Goal: Task Accomplishment & Management: Manage account settings

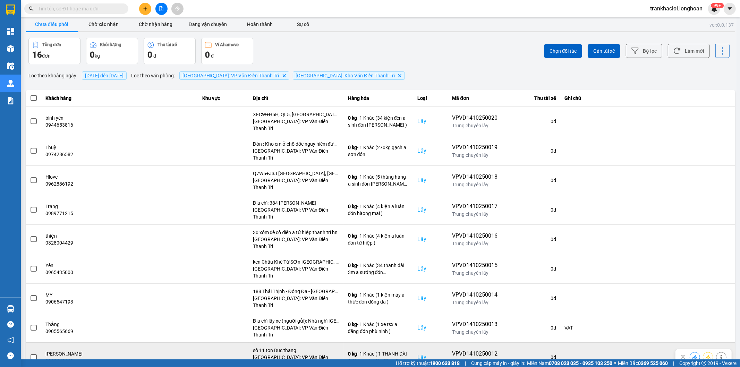
scroll to position [8, 0]
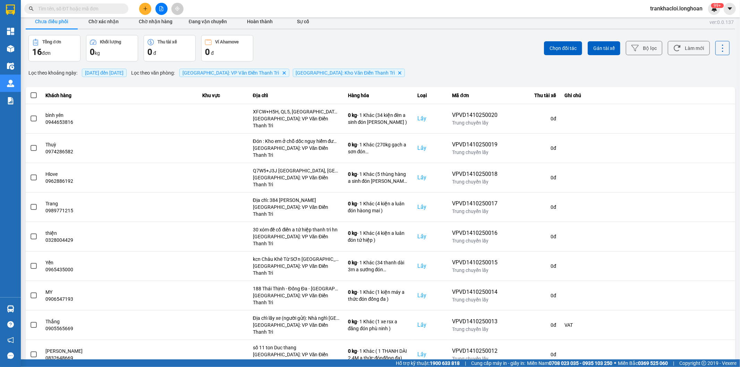
click at [710, 339] on li "100 / trang" at bounding box center [711, 335] width 36 height 12
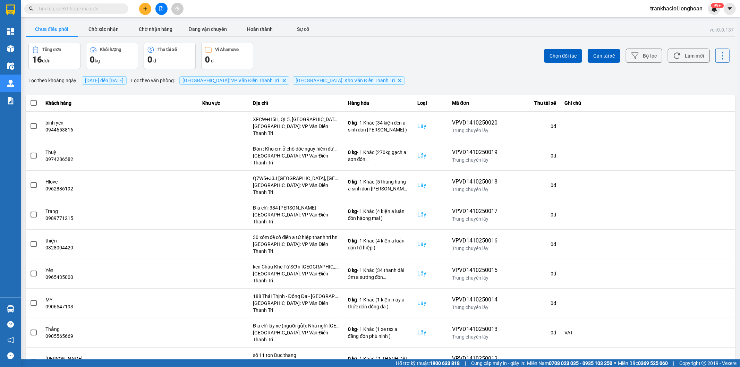
scroll to position [152, 0]
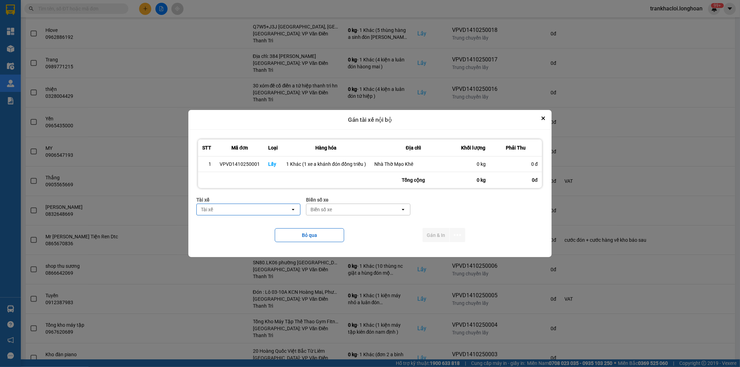
click at [262, 212] on div "Tài xế" at bounding box center [244, 209] width 94 height 11
type input "khán"
click at [235, 226] on span "0372727247 - [PERSON_NAME] 0975.336.976" at bounding box center [250, 228] width 96 height 14
click at [364, 207] on div "Biển số xe" at bounding box center [373, 209] width 94 height 11
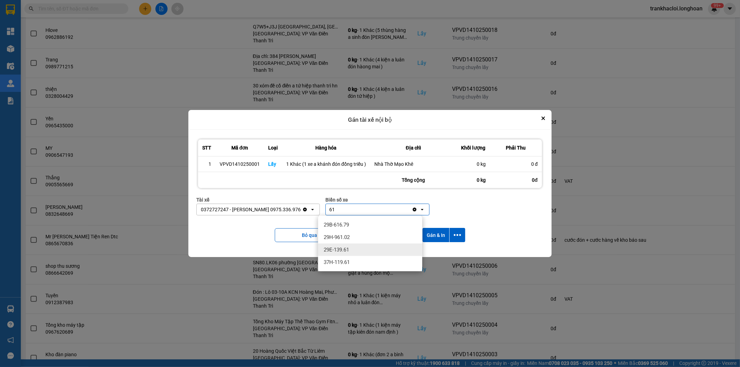
type input "61"
click at [347, 252] on span "29E-139.61" at bounding box center [336, 249] width 25 height 7
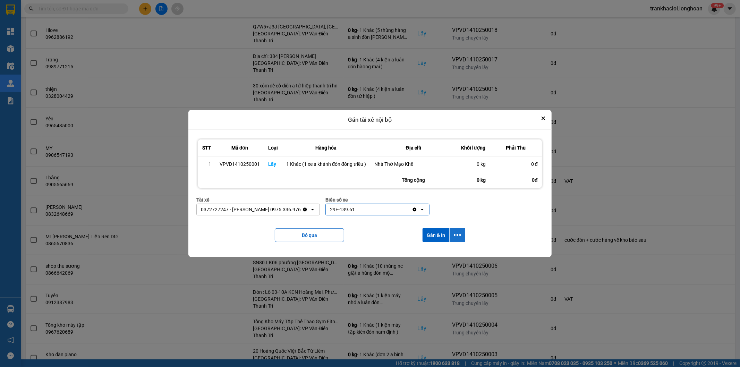
click at [461, 237] on button "dialog" at bounding box center [458, 235] width 16 height 14
click at [426, 251] on span "Chỉ gán tài" at bounding box center [430, 254] width 23 height 7
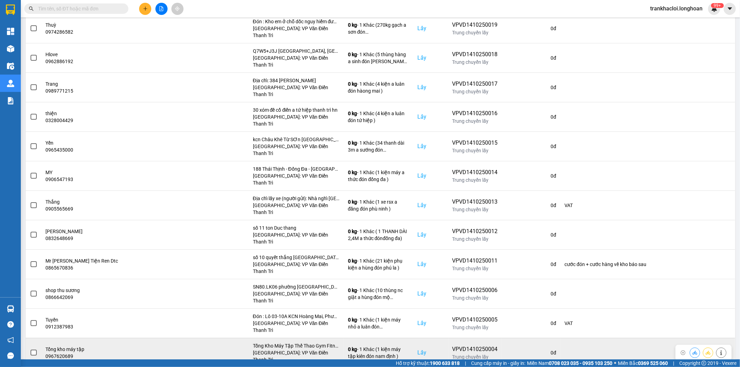
scroll to position [0, 0]
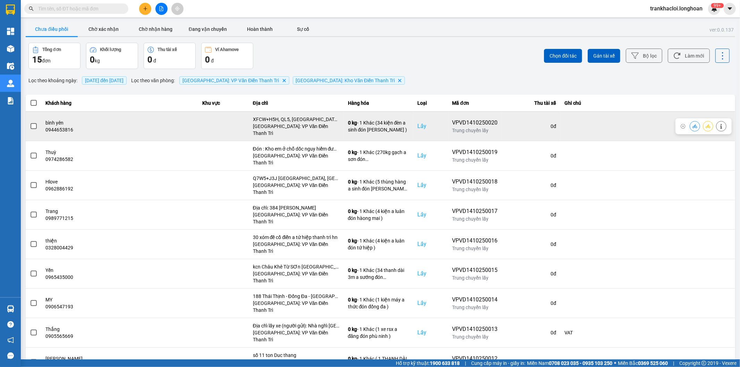
click at [706, 124] on icon at bounding box center [708, 126] width 5 height 4
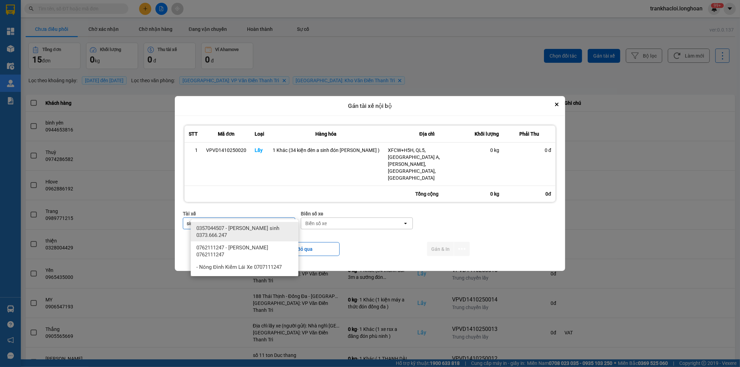
type input "sinh"
drag, startPoint x: 255, startPoint y: 231, endPoint x: 348, endPoint y: 231, distance: 93.0
click at [256, 231] on span "0357044507 - [PERSON_NAME] sinh 0373.666.247" at bounding box center [245, 232] width 99 height 14
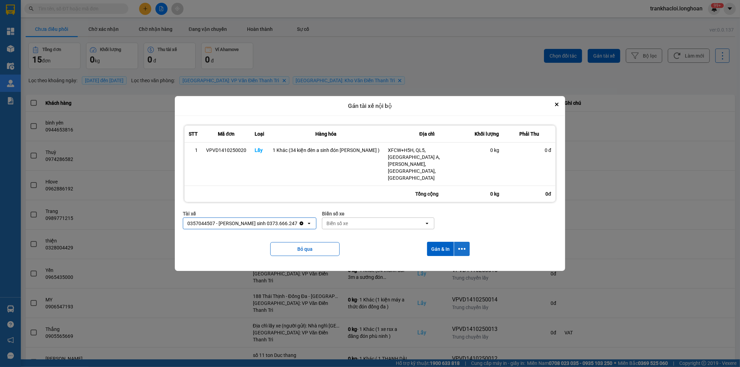
click at [463, 245] on icon "dialog" at bounding box center [461, 248] width 7 height 7
click at [437, 255] on span "Chỉ gán tài" at bounding box center [432, 257] width 23 height 7
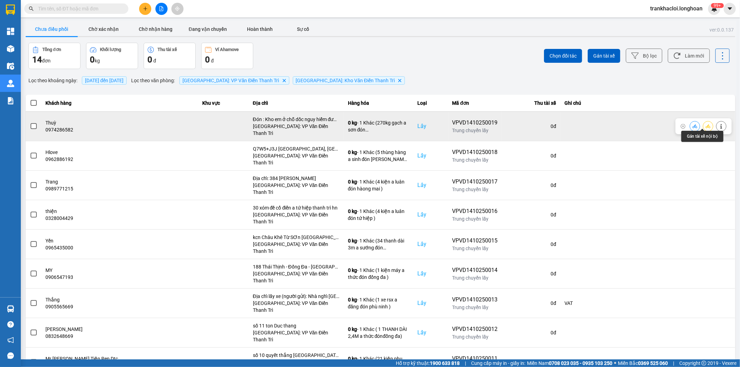
click at [706, 124] on icon at bounding box center [708, 126] width 5 height 5
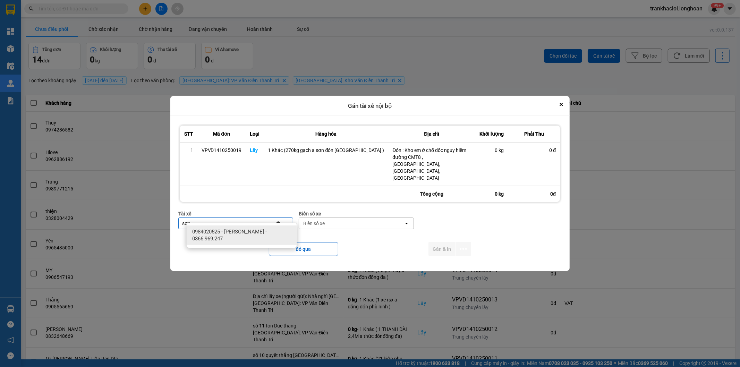
type input "sơn"
click at [236, 244] on div "0984020525 - [PERSON_NAME] - 0366.969.247" at bounding box center [242, 235] width 110 height 19
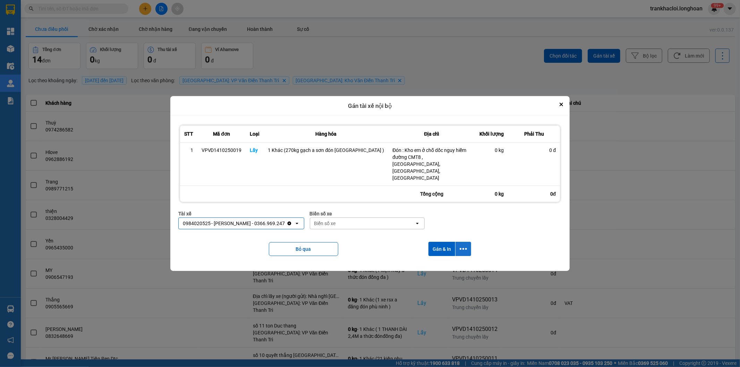
click at [462, 245] on icon "dialog" at bounding box center [463, 248] width 7 height 7
click at [436, 261] on span "Chỉ gán tài" at bounding box center [433, 261] width 23 height 7
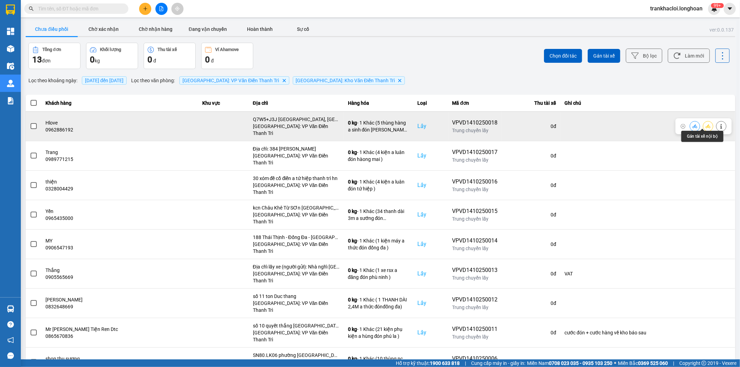
click at [703, 126] on button at bounding box center [708, 126] width 10 height 12
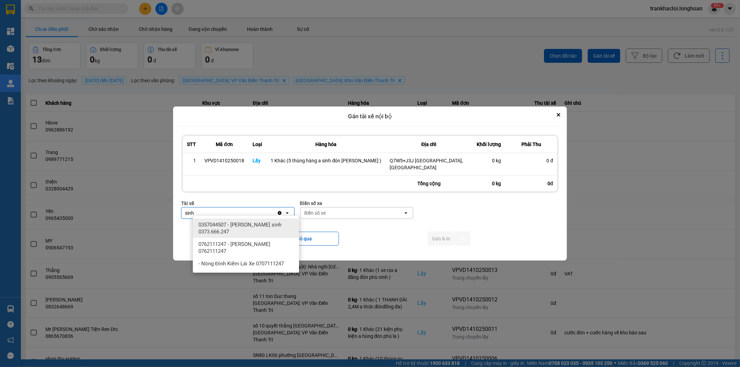
type input "sinh"
drag, startPoint x: 245, startPoint y: 227, endPoint x: 311, endPoint y: 214, distance: 67.2
click at [247, 227] on span "0357044507 - [PERSON_NAME] sinh 0373.666.247" at bounding box center [247, 228] width 98 height 14
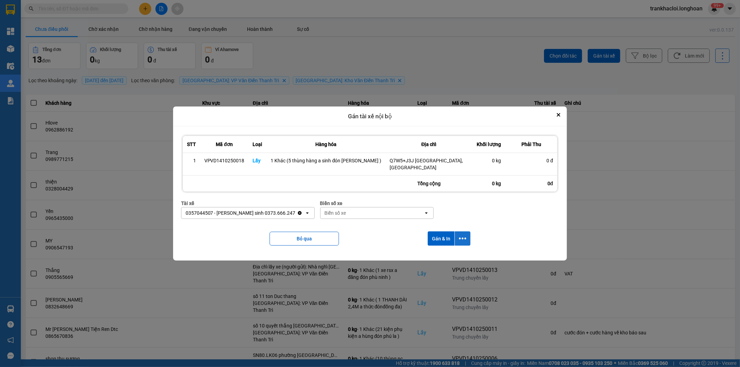
click at [459, 238] on icon "dialog" at bounding box center [462, 239] width 7 height 2
click at [432, 254] on span "Chỉ gán tài" at bounding box center [431, 254] width 23 height 7
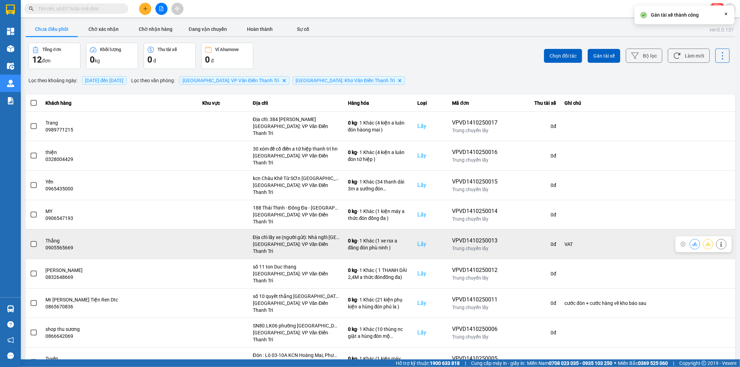
scroll to position [56, 0]
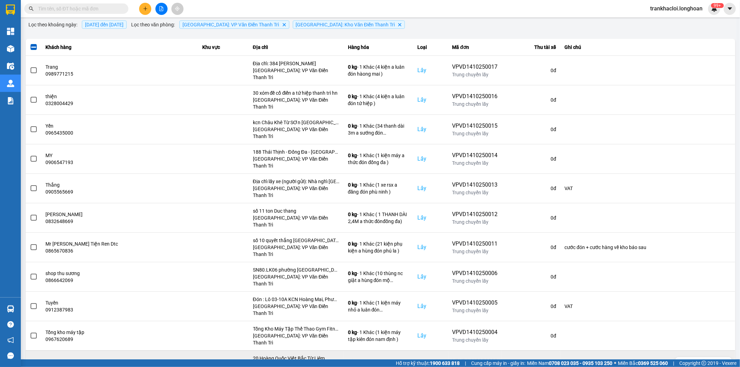
click at [35, 362] on span at bounding box center [34, 365] width 6 height 6
click at [30, 362] on input "checkbox" at bounding box center [30, 362] width 0 height 0
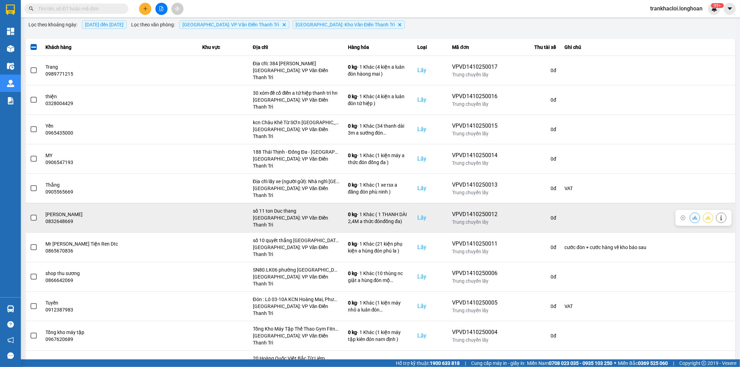
click at [32, 215] on span at bounding box center [34, 218] width 6 height 6
click at [30, 214] on input "checkbox" at bounding box center [30, 214] width 0 height 0
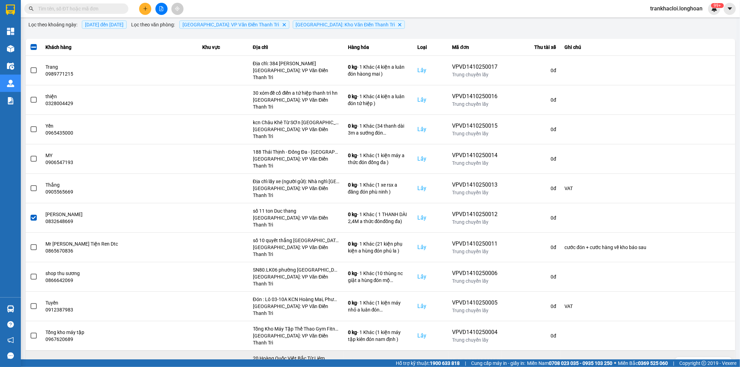
click at [31, 362] on span at bounding box center [34, 365] width 6 height 6
click at [30, 362] on input "checkbox" at bounding box center [30, 362] width 0 height 0
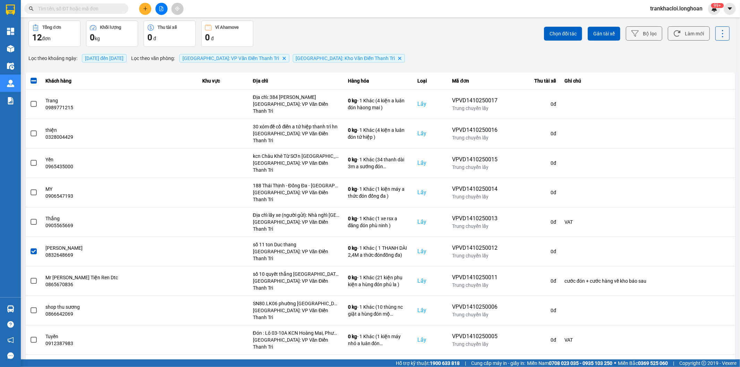
scroll to position [0, 0]
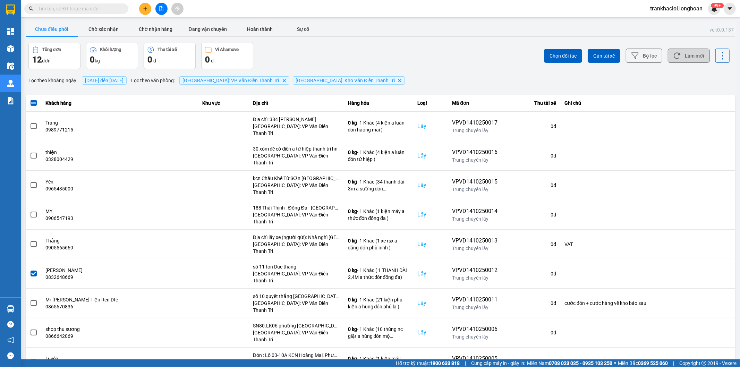
click at [696, 58] on button "Làm mới" at bounding box center [689, 56] width 42 height 14
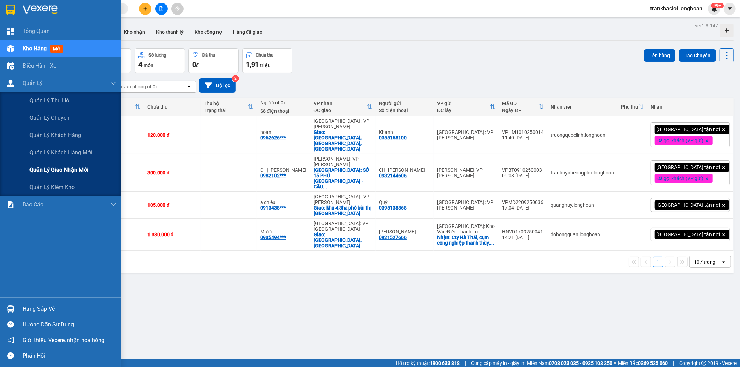
drag, startPoint x: 61, startPoint y: 169, endPoint x: 102, endPoint y: 171, distance: 41.0
click at [62, 169] on span "Quản lý giao nhận mới" at bounding box center [58, 170] width 59 height 9
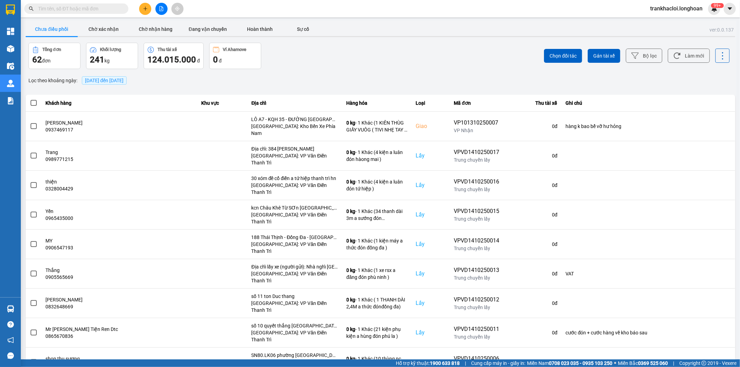
click at [264, 36] on div at bounding box center [381, 36] width 710 height 1
click at [260, 29] on button "Hoàn thành" at bounding box center [260, 29] width 52 height 14
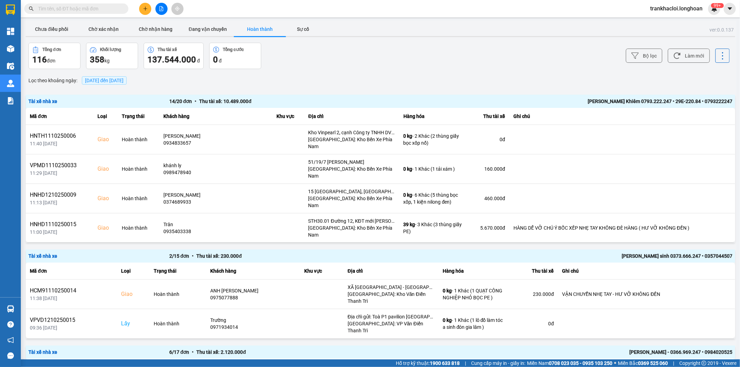
drag, startPoint x: 648, startPoint y: 48, endPoint x: 645, endPoint y: 51, distance: 4.0
click at [648, 49] on div "Bộ lọc Làm mới" at bounding box center [554, 56] width 351 height 26
click at [645, 52] on button "Bộ lọc" at bounding box center [644, 56] width 36 height 14
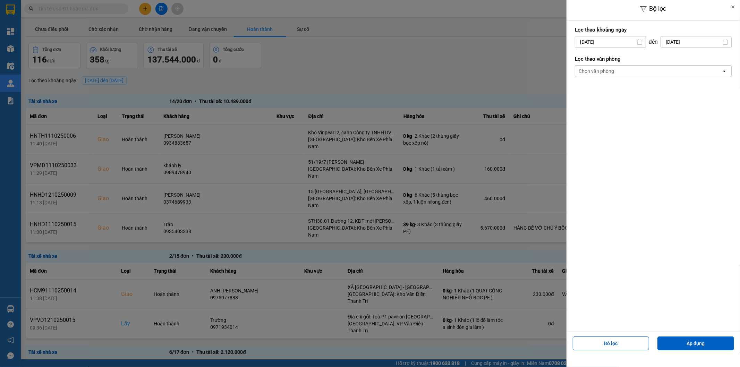
click at [608, 75] on div "Chọn văn phòng" at bounding box center [648, 71] width 146 height 11
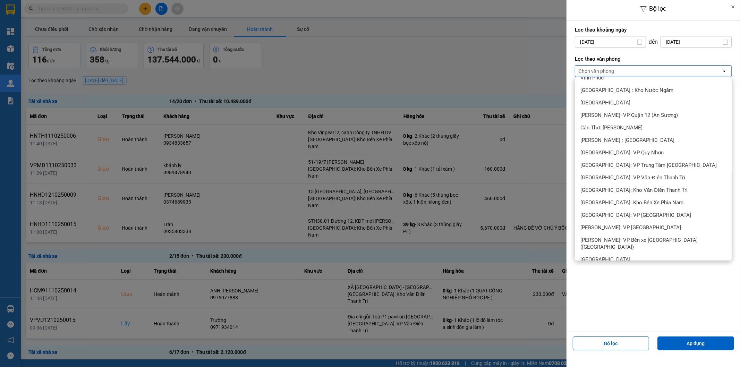
scroll to position [257, 0]
click at [614, 192] on span "[GEOGRAPHIC_DATA]: Kho Văn Điển Thanh Trì" at bounding box center [634, 191] width 107 height 7
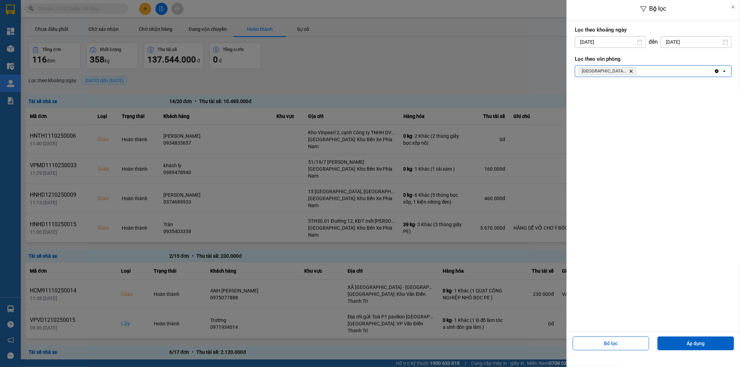
click at [654, 73] on div "Hà Nội: Kho Văn Điển Thanh Trì Delete" at bounding box center [644, 71] width 139 height 11
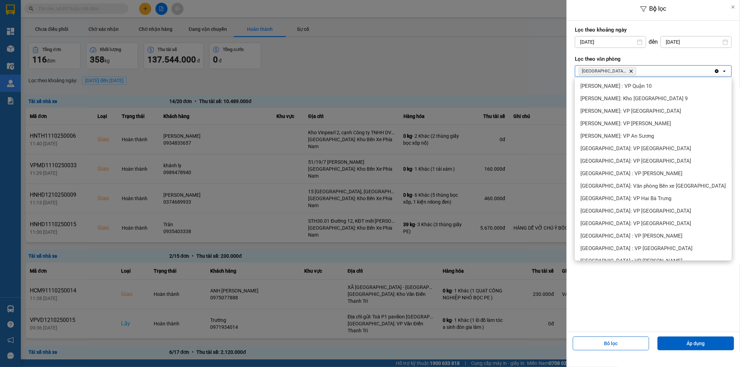
scroll to position [279, 0]
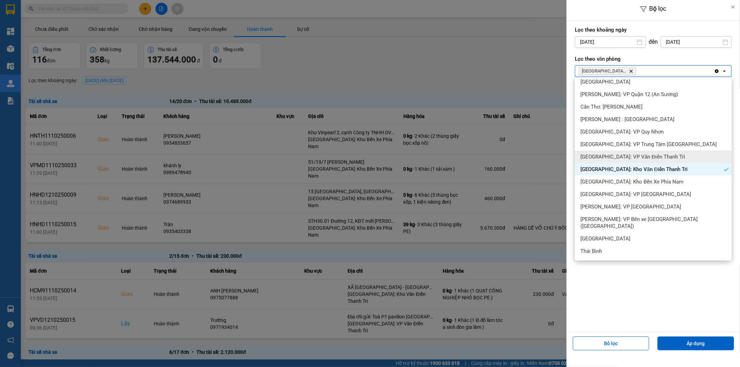
click at [625, 157] on span "[GEOGRAPHIC_DATA]: VP Văn Điển Thanh Trì" at bounding box center [633, 156] width 105 height 7
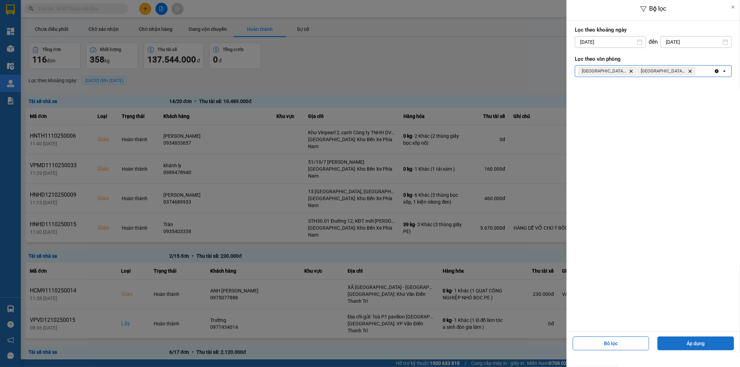
click at [686, 340] on button "Áp dụng" at bounding box center [696, 344] width 77 height 14
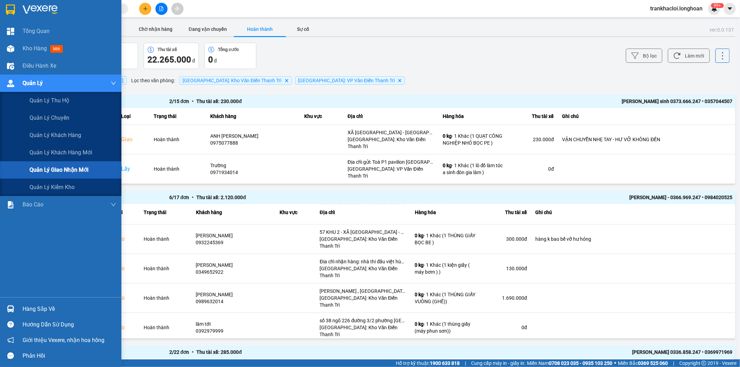
click at [72, 172] on span "Quản lý giao nhận mới" at bounding box center [58, 170] width 59 height 9
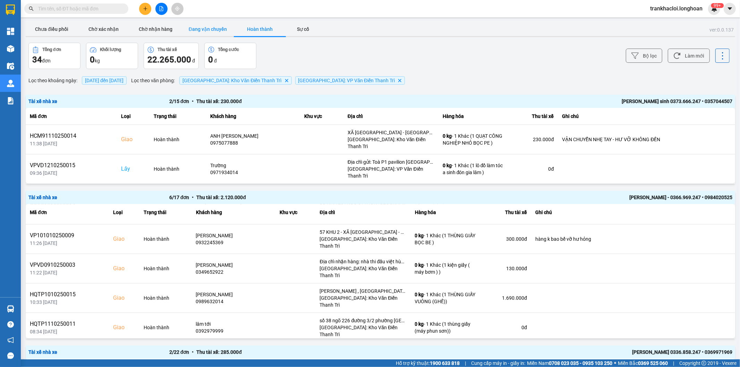
click at [203, 31] on button "Đang vận chuyển" at bounding box center [208, 29] width 52 height 14
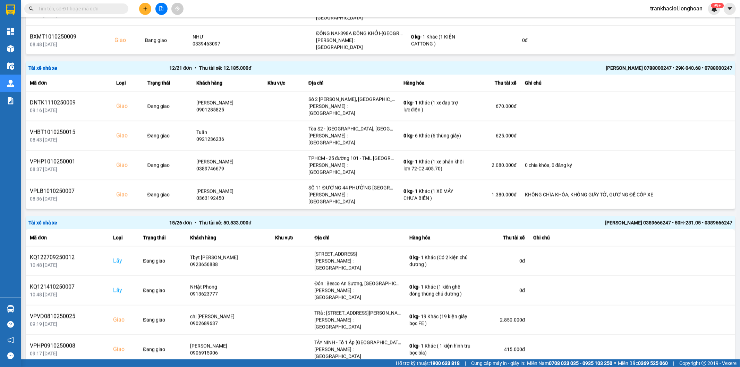
scroll to position [1138, 0]
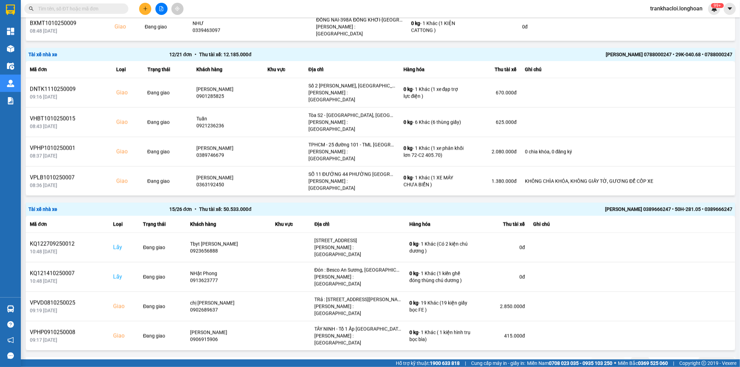
click at [706, 360] on div "10 / trang" at bounding box center [714, 363] width 22 height 7
click at [718, 334] on div "100 / trang" at bounding box center [711, 331] width 25 height 7
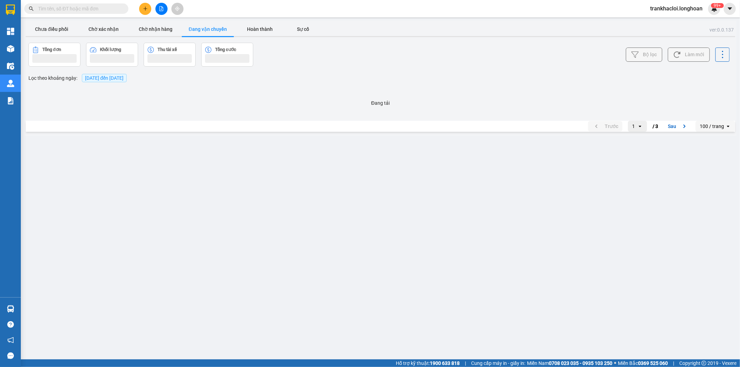
scroll to position [0, 0]
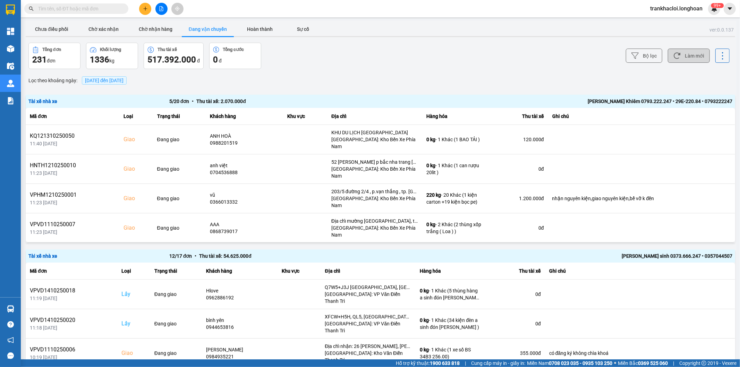
drag, startPoint x: 576, startPoint y: 70, endPoint x: 692, endPoint y: 50, distance: 116.8
click at [647, 57] on button "Bộ lọc" at bounding box center [644, 56] width 36 height 14
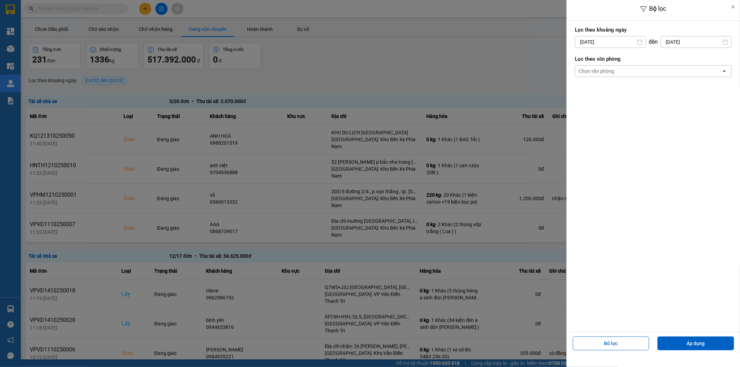
click at [591, 67] on div "Chọn văn phòng" at bounding box center [648, 71] width 146 height 11
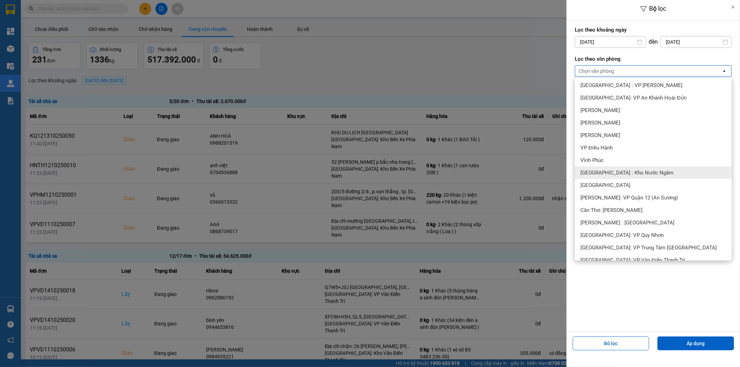
scroll to position [257, 0]
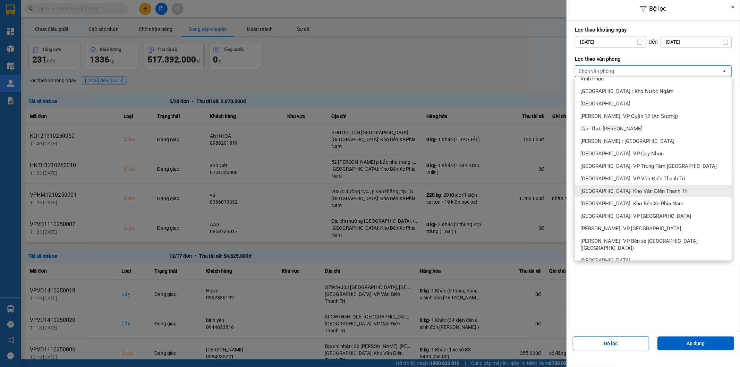
click at [637, 191] on span "[GEOGRAPHIC_DATA]: Kho Văn Điển Thanh Trì" at bounding box center [634, 191] width 107 height 7
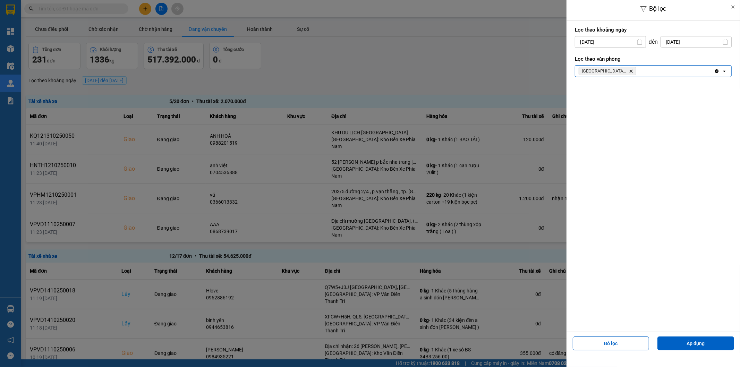
click at [664, 68] on div "Hà Nội: Kho Văn Điển Thanh Trì Delete" at bounding box center [644, 71] width 139 height 11
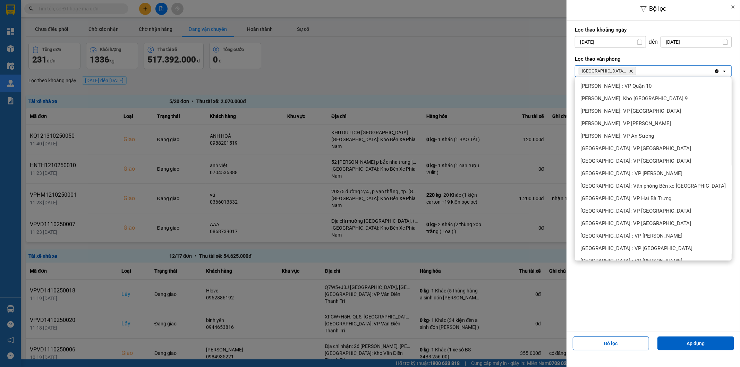
scroll to position [279, 0]
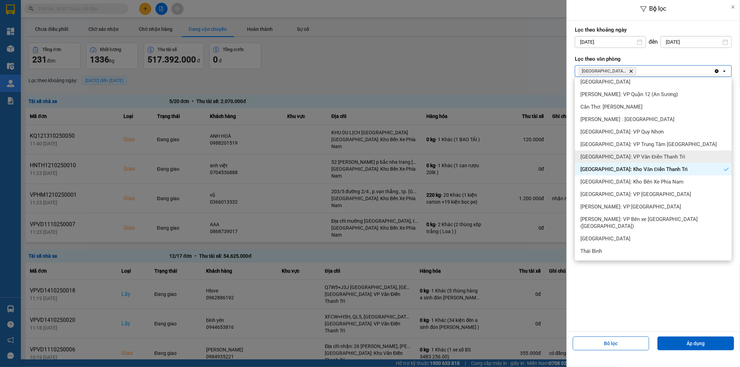
click at [645, 158] on span "[GEOGRAPHIC_DATA]: VP Văn Điển Thanh Trì" at bounding box center [633, 156] width 105 height 7
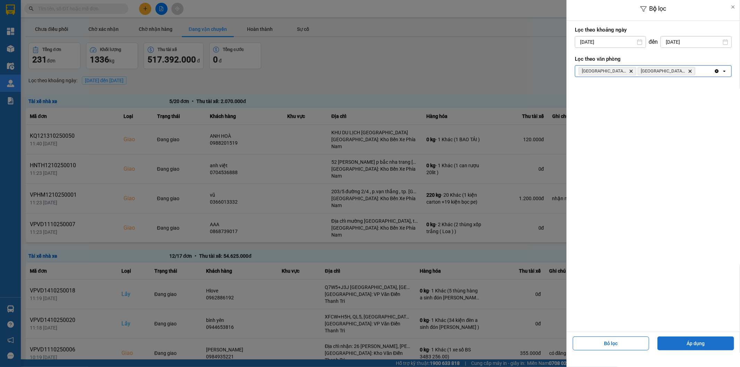
click at [689, 343] on button "Áp dụng" at bounding box center [696, 344] width 77 height 14
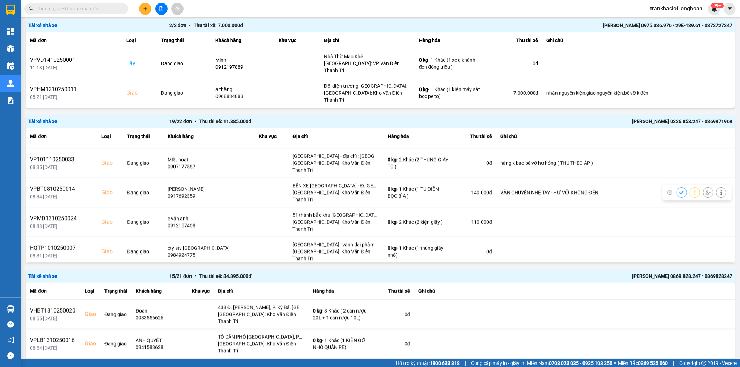
scroll to position [338, 0]
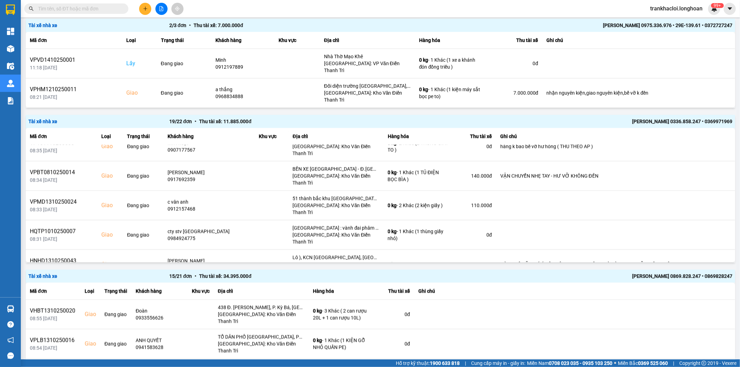
click at [100, 9] on input "text" at bounding box center [79, 9] width 82 height 8
paste input "0965435000"
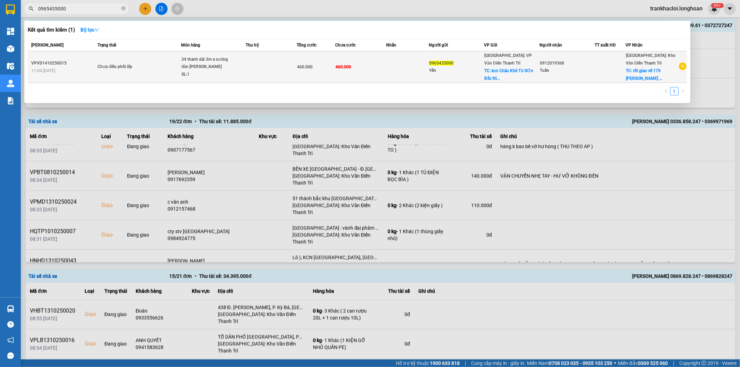
type input "0965435000"
click at [208, 61] on div "34 thanh dài 3m a sướng đón từ sơn" at bounding box center [207, 63] width 52 height 15
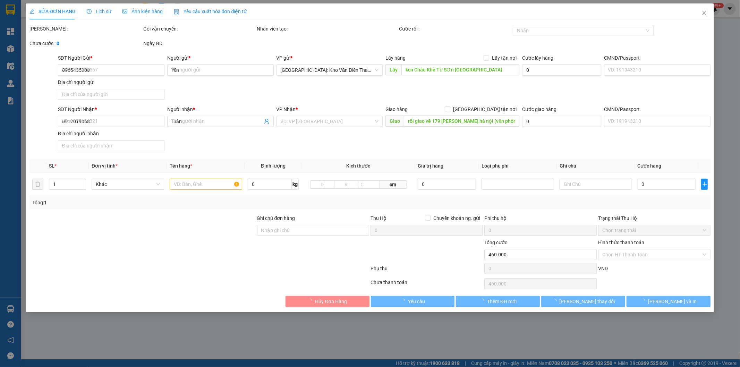
click at [101, 12] on span "Lịch sử" at bounding box center [99, 12] width 25 height 6
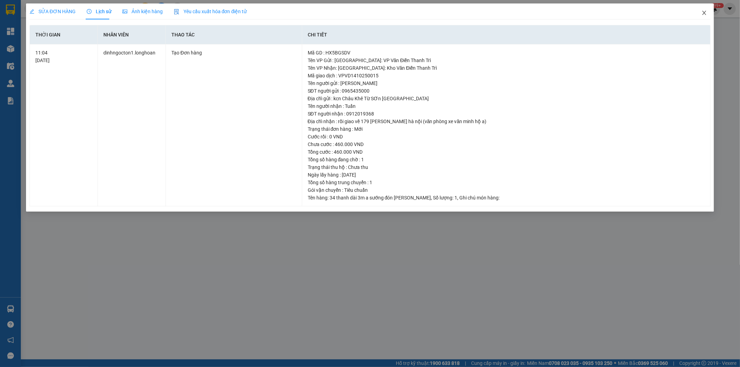
click at [703, 12] on icon "close" at bounding box center [705, 13] width 6 height 6
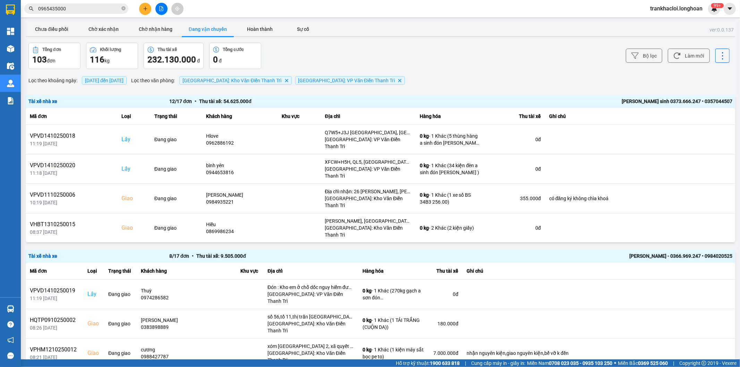
click at [446, 64] on div "Bộ lọc Làm mới" at bounding box center [554, 56] width 351 height 26
click at [85, 5] on input "0965435000" at bounding box center [79, 9] width 82 height 8
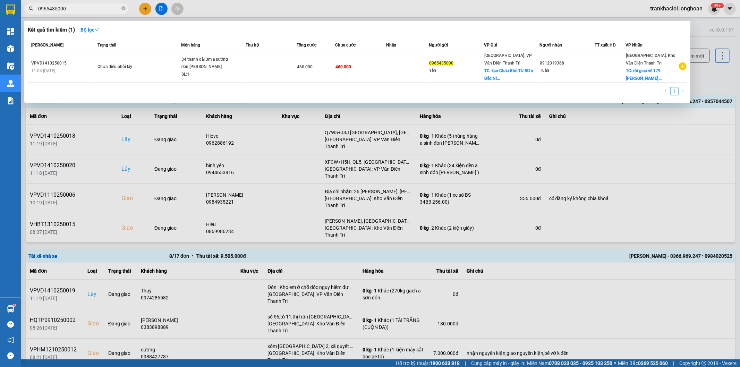
click at [236, 35] on div "Kết quả tìm kiếm ( 1 ) Bộ lọc" at bounding box center [357, 29] width 659 height 11
drag, startPoint x: 236, startPoint y: 35, endPoint x: 393, endPoint y: 12, distance: 158.6
click at [393, 12] on div at bounding box center [370, 183] width 740 height 367
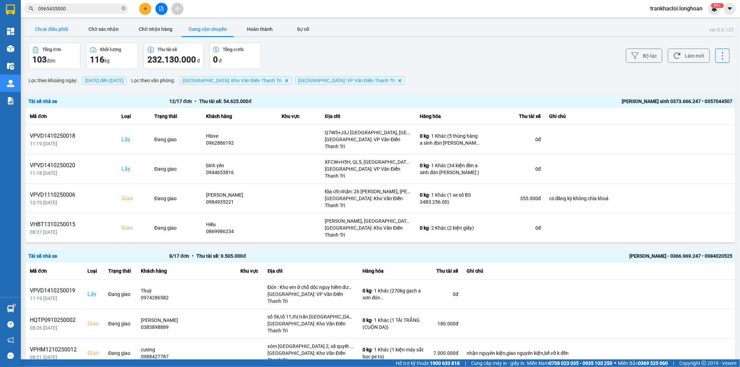
click at [59, 31] on button "Chưa điều phối" at bounding box center [52, 29] width 52 height 14
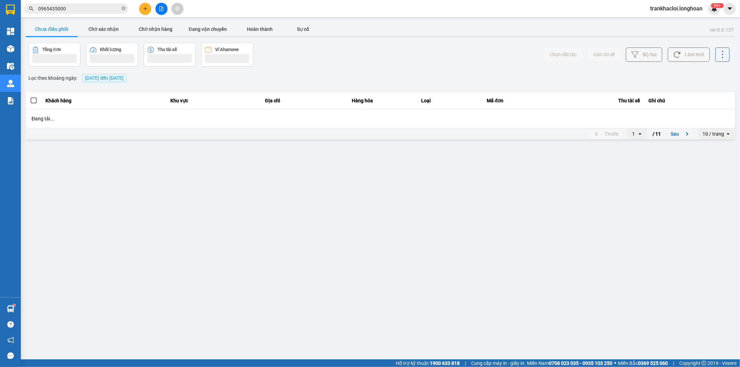
click at [122, 77] on span "[DATE] đến [DATE]" at bounding box center [104, 78] width 39 height 6
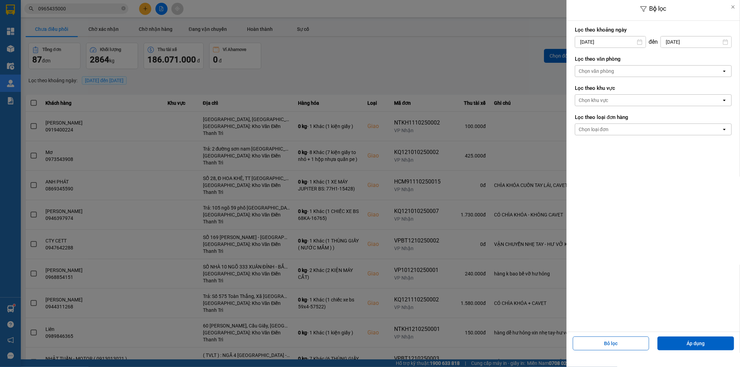
click at [640, 68] on div "Chọn văn phòng" at bounding box center [648, 71] width 146 height 11
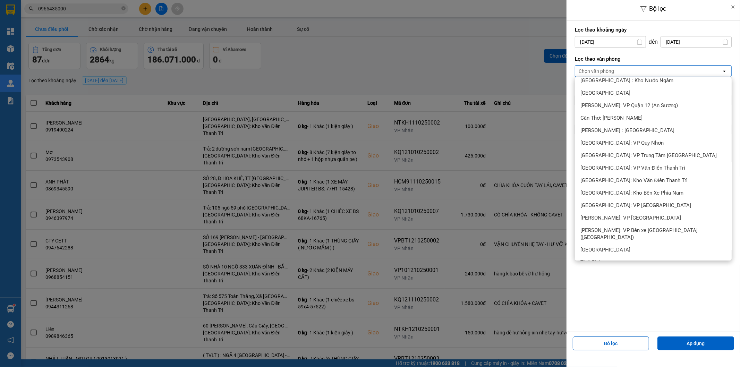
scroll to position [321, 0]
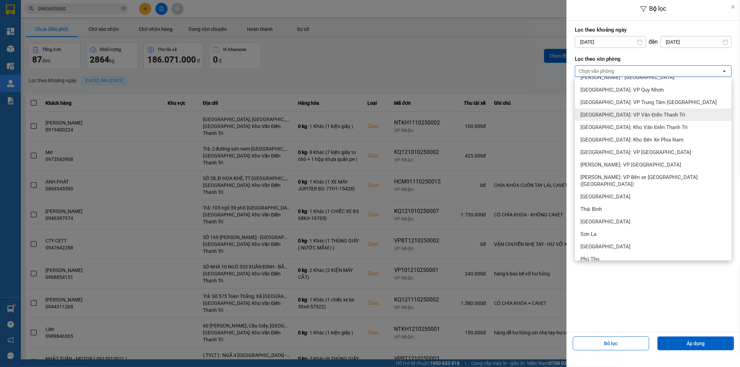
click at [639, 116] on span "[GEOGRAPHIC_DATA]: VP Văn Điển Thanh Trì" at bounding box center [633, 114] width 105 height 7
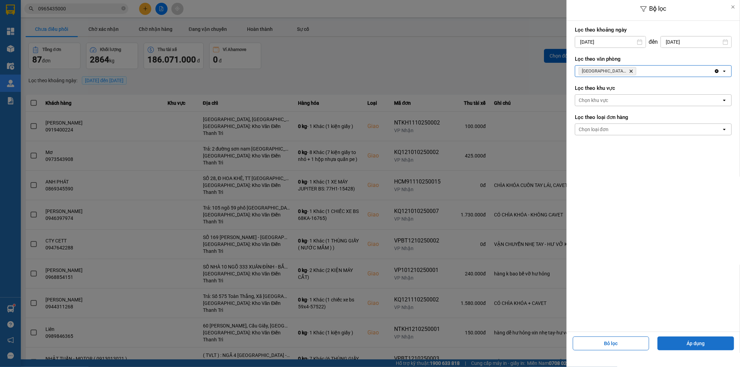
click at [688, 347] on button "Áp dụng" at bounding box center [696, 344] width 77 height 14
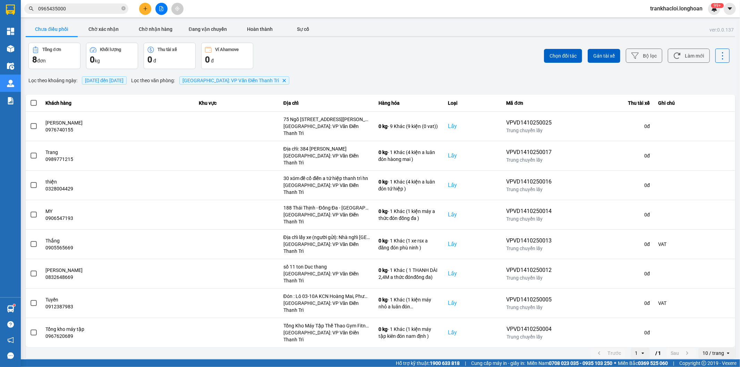
click at [724, 348] on div "10 / trang" at bounding box center [712, 353] width 27 height 11
click at [725, 295] on div "100 / trang" at bounding box center [716, 294] width 25 height 7
click at [196, 25] on button "Đang vận chuyển" at bounding box center [208, 29] width 52 height 14
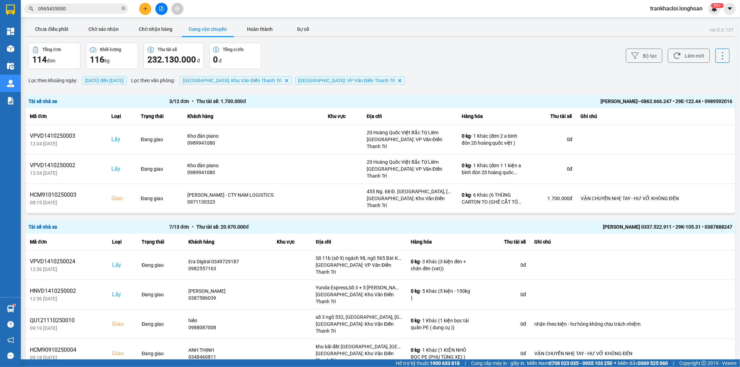
click at [285, 82] on icon "Delete" at bounding box center [287, 80] width 4 height 4
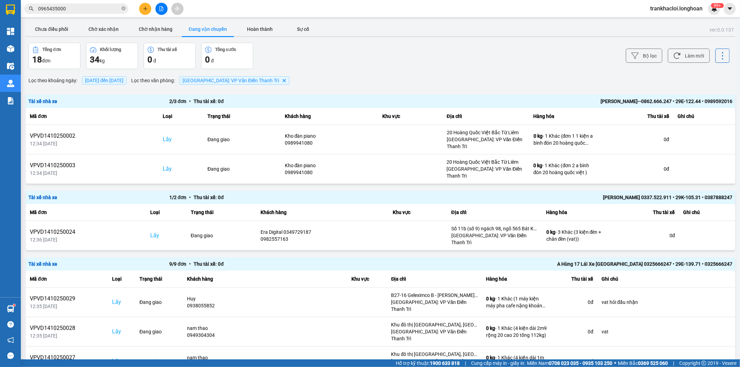
click at [228, 83] on span "[GEOGRAPHIC_DATA]: VP Văn Điển Thanh Trì" at bounding box center [231, 81] width 97 height 6
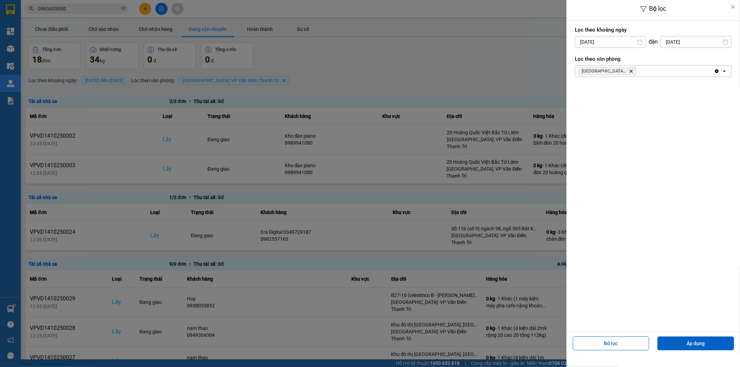
click at [658, 71] on div "Hà Nội: VP Văn Điển Thanh Trì Delete" at bounding box center [644, 71] width 139 height 11
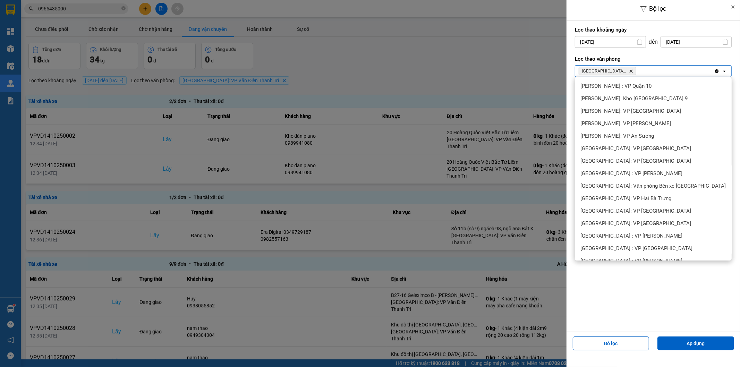
scroll to position [266, 0]
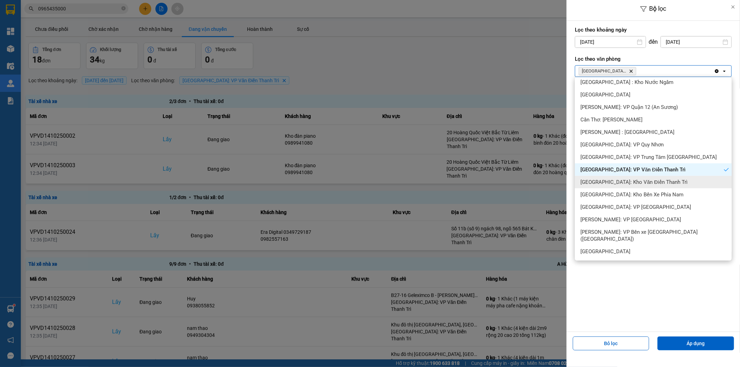
click at [631, 183] on span "[GEOGRAPHIC_DATA]: Kho Văn Điển Thanh Trì" at bounding box center [634, 182] width 107 height 7
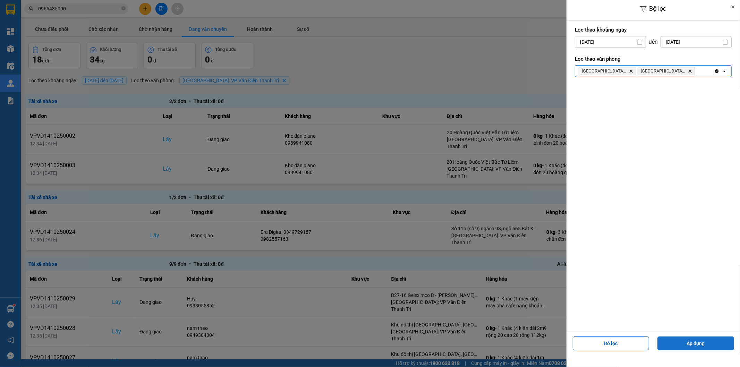
click at [677, 345] on button "Áp dụng" at bounding box center [696, 344] width 77 height 14
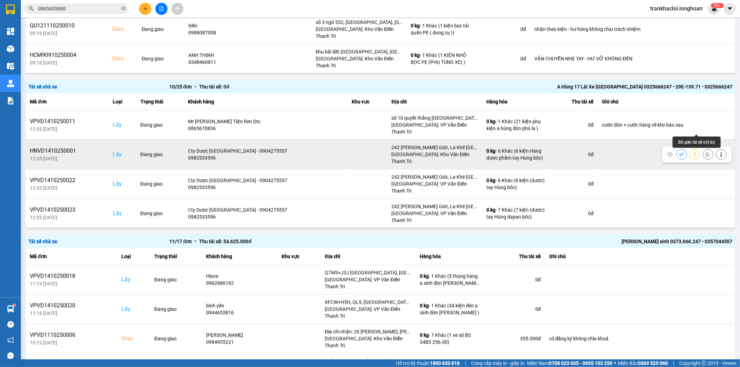
click at [703, 148] on button at bounding box center [708, 154] width 10 height 12
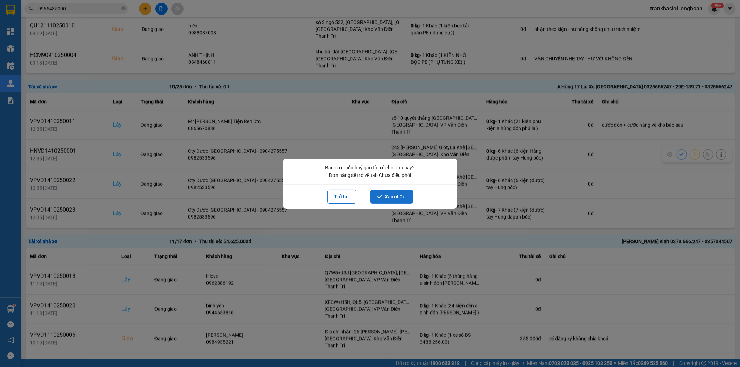
click at [399, 196] on button "Xác nhận" at bounding box center [391, 197] width 43 height 14
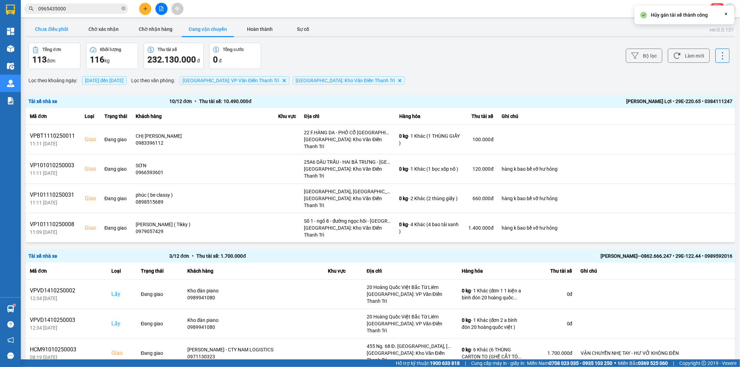
click at [61, 31] on button "Chưa điều phối" at bounding box center [52, 29] width 52 height 14
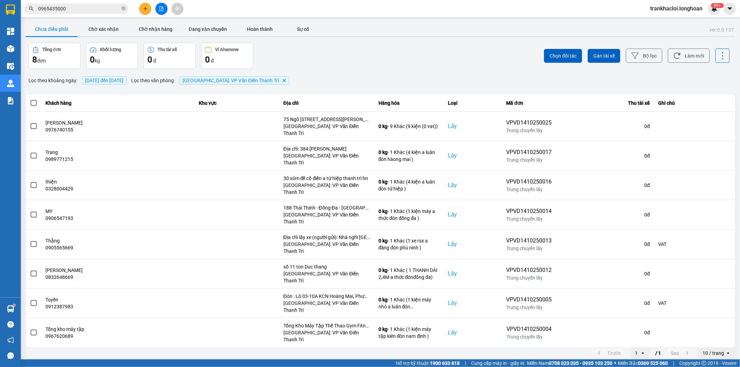
click at [228, 81] on span "[GEOGRAPHIC_DATA]: VP Văn Điển Thanh Trì" at bounding box center [231, 81] width 97 height 6
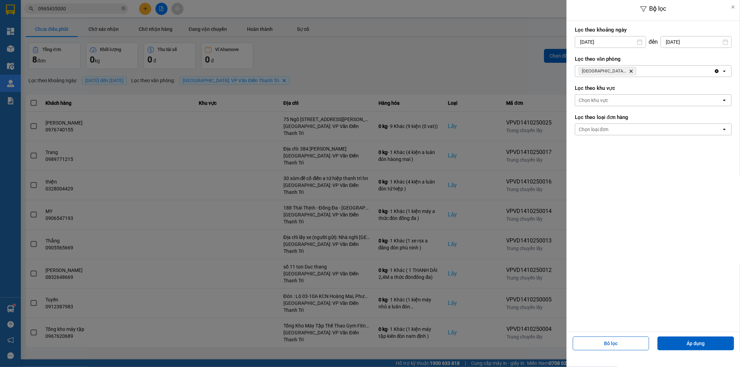
click at [685, 70] on div "Hà Nội: VP Văn Điển Thanh Trì Delete" at bounding box center [644, 71] width 139 height 11
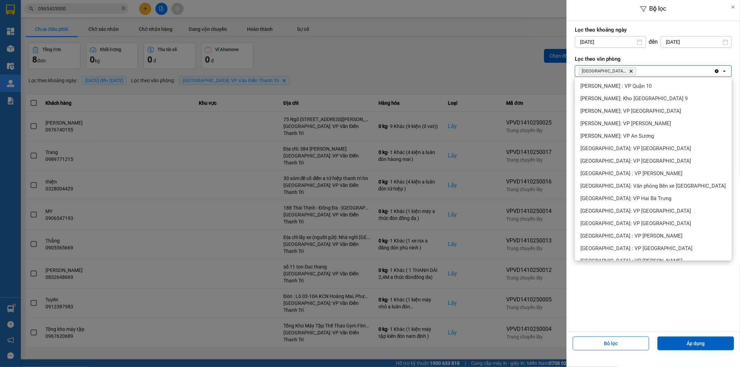
scroll to position [266, 0]
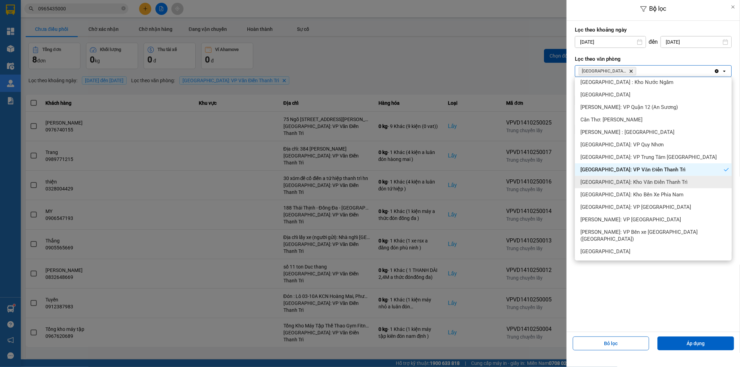
click at [632, 183] on span "[GEOGRAPHIC_DATA]: Kho Văn Điển Thanh Trì" at bounding box center [634, 182] width 107 height 7
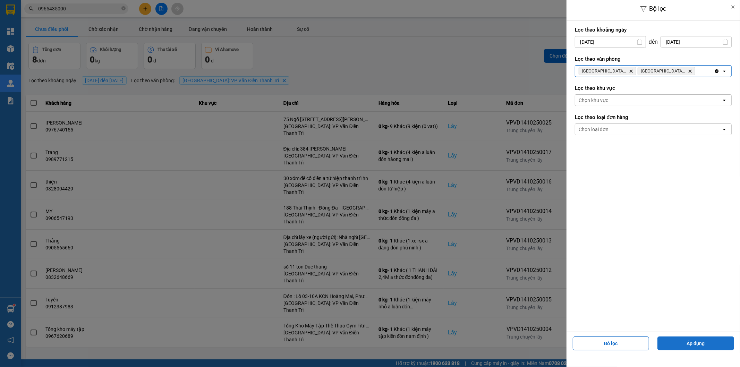
click at [684, 348] on button "Áp dụng" at bounding box center [696, 344] width 77 height 14
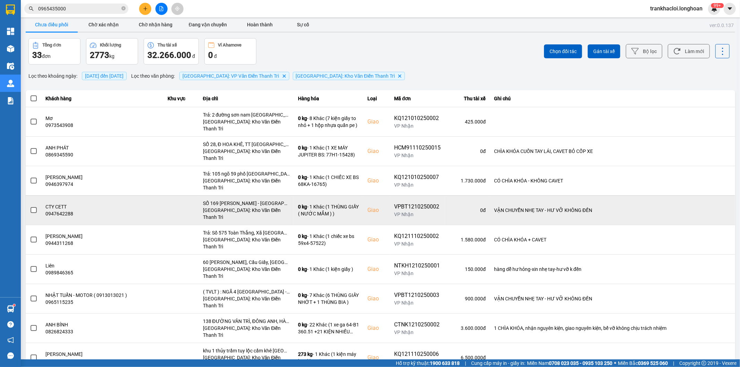
scroll to position [8, 0]
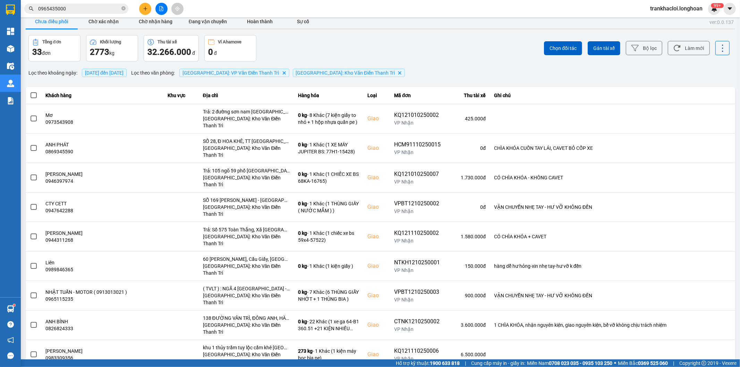
click at [712, 335] on div "100 / trang" at bounding box center [711, 334] width 25 height 7
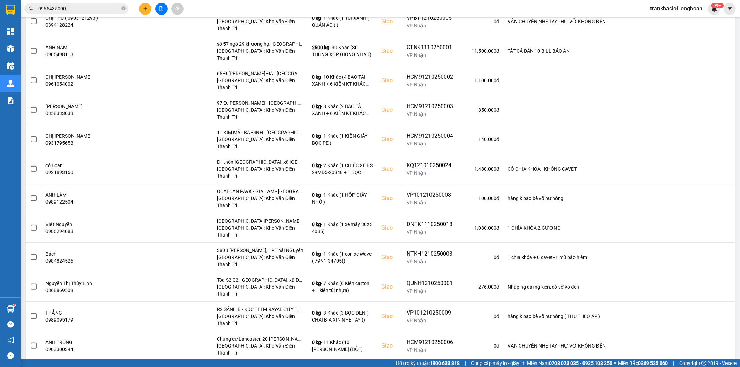
scroll to position [559, 0]
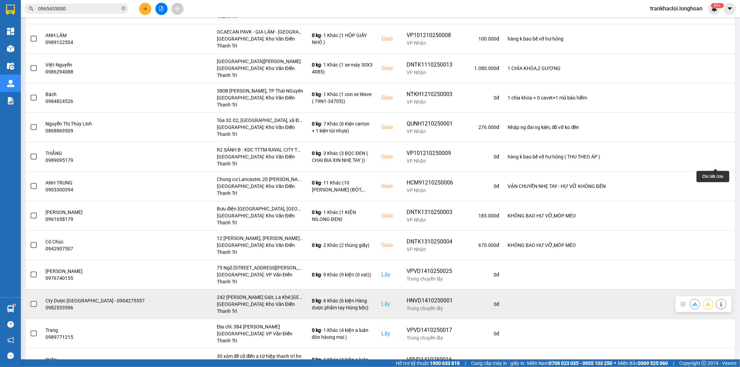
click at [717, 298] on button at bounding box center [722, 304] width 10 height 12
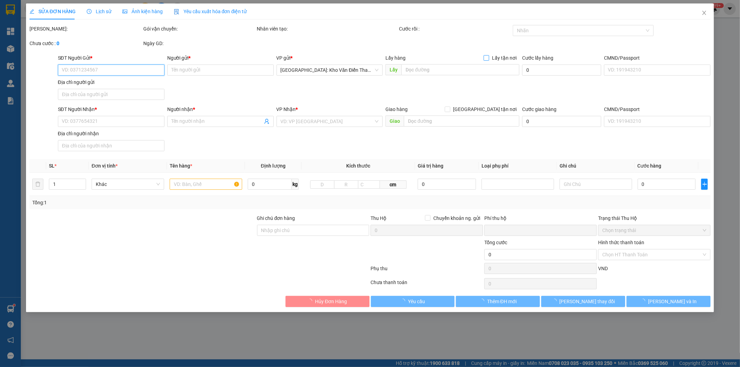
type input "0982533596"
type input "Cty Dược Phẩm Hà Tây - 0904275557"
checkbox input "true"
type input "242 Phan ĐÌnh Giót, La Khê Hà Đông"
type input "0939378026"
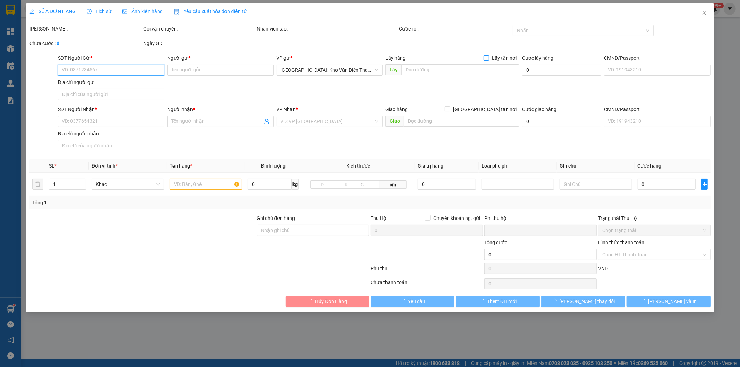
type input "anh Lành"
checkbox input "true"
type input "132A, Nguyễn Văn Cừ nối dài, Phường Tân An Ninh kiều ,Thành Phố Cần Thơ"
type input "0"
type input "520.000"
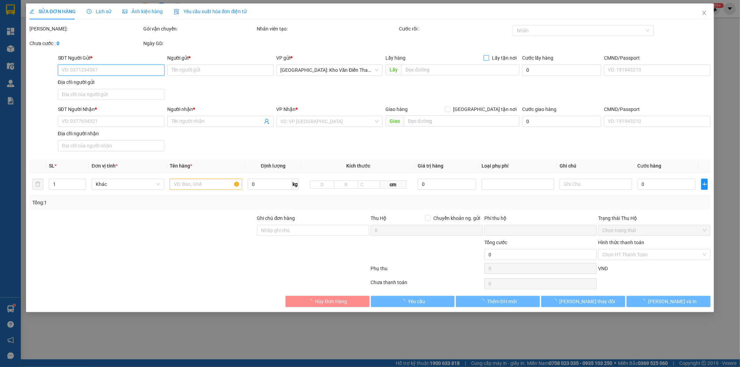
type input "520.000"
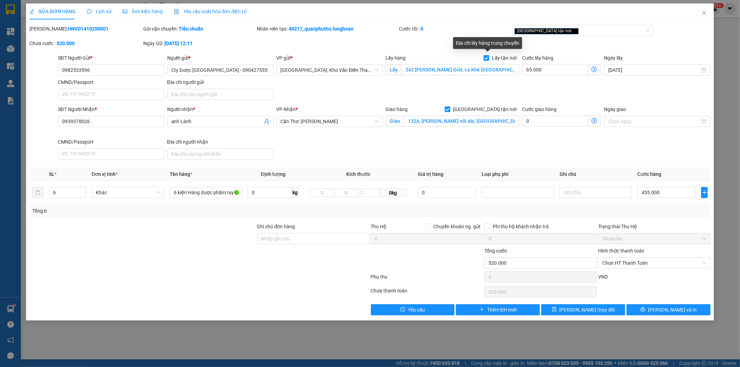
click at [499, 60] on span "Lấy tận nơi" at bounding box center [504, 58] width 30 height 8
click at [489, 60] on input "Lấy tận nơi" at bounding box center [486, 57] width 5 height 5
checkbox input "false"
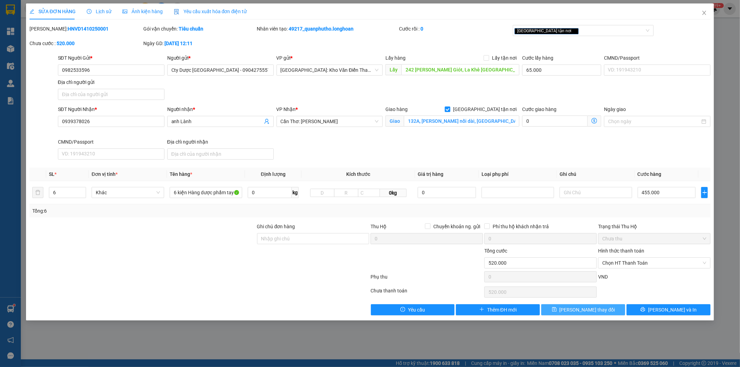
click at [554, 307] on button "Lưu thay đổi" at bounding box center [583, 309] width 84 height 11
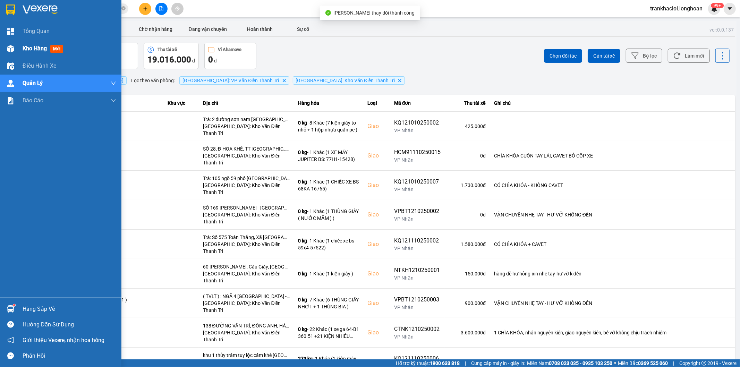
drag, startPoint x: 33, startPoint y: 27, endPoint x: 35, endPoint y: 48, distance: 20.9
click at [35, 48] on div "Tổng Quan Kho hàng mới Điều hành xe Quản Lý Quản lý thu hộ Quản lý chuyến Quản …" at bounding box center [60, 160] width 121 height 275
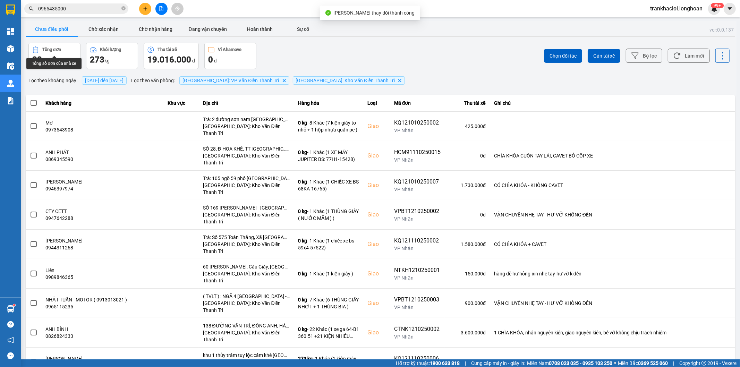
click at [35, 48] on icon at bounding box center [35, 50] width 5 height 7
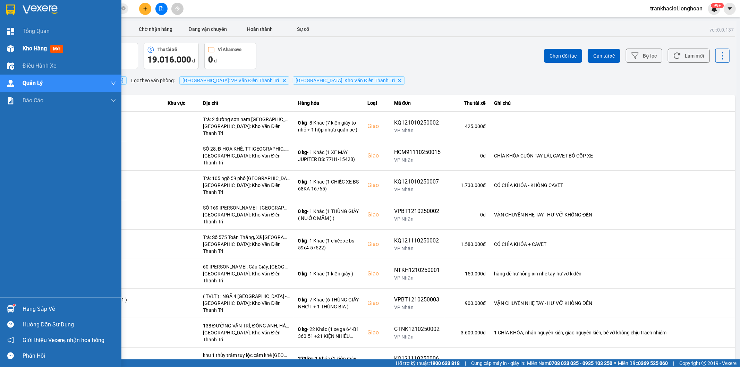
click at [36, 50] on span "Kho hàng" at bounding box center [35, 48] width 24 height 7
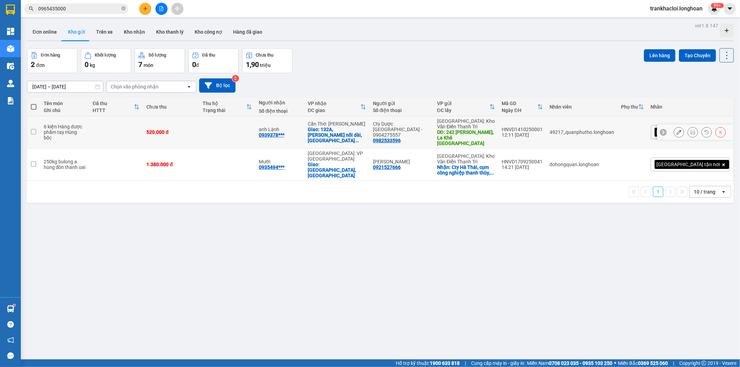
click at [718, 132] on icon at bounding box center [720, 132] width 5 height 5
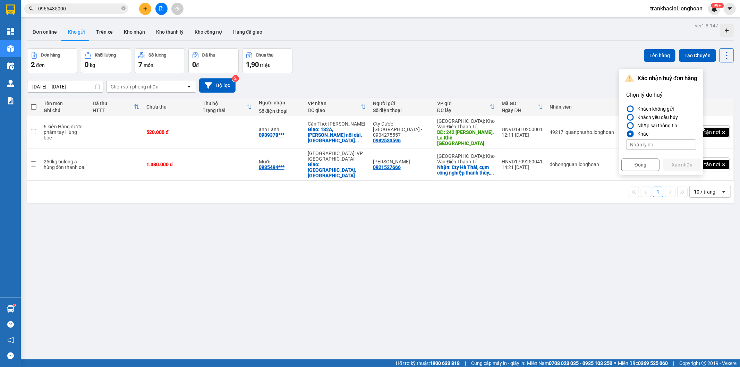
click at [657, 144] on input at bounding box center [661, 145] width 70 height 10
type input "tạo sai"
click at [678, 161] on button "Xác nhận" at bounding box center [682, 165] width 38 height 12
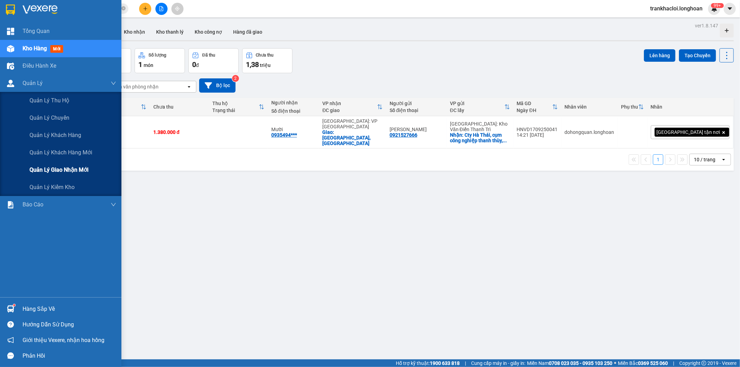
click at [61, 168] on span "Quản lý giao nhận mới" at bounding box center [58, 170] width 59 height 9
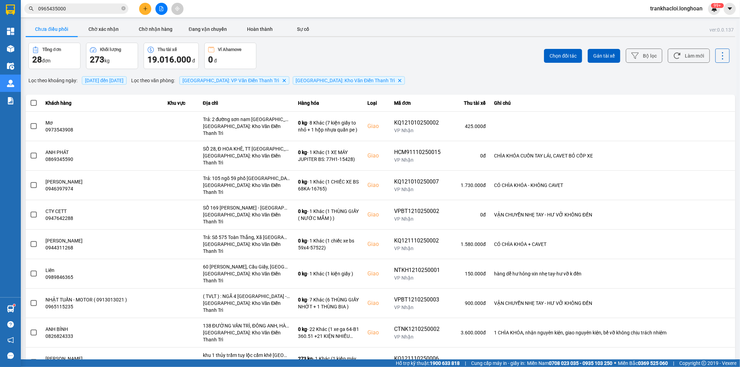
click at [398, 81] on icon "Hà Nội: Kho Văn Điển Thanh Trì, close by backspace" at bounding box center [399, 80] width 3 height 3
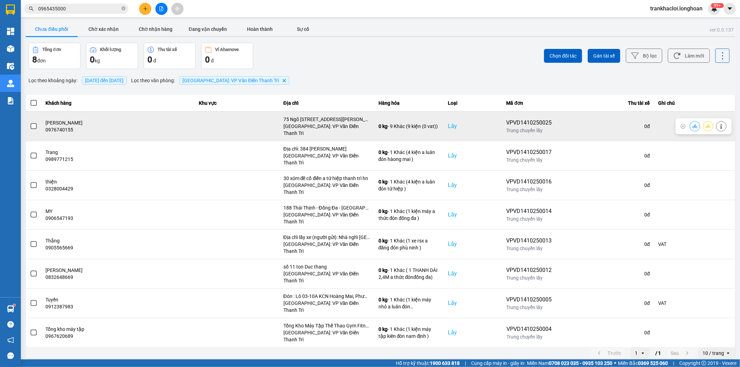
click at [32, 123] on span at bounding box center [34, 126] width 6 height 6
click at [30, 122] on input "checkbox" at bounding box center [30, 122] width 0 height 0
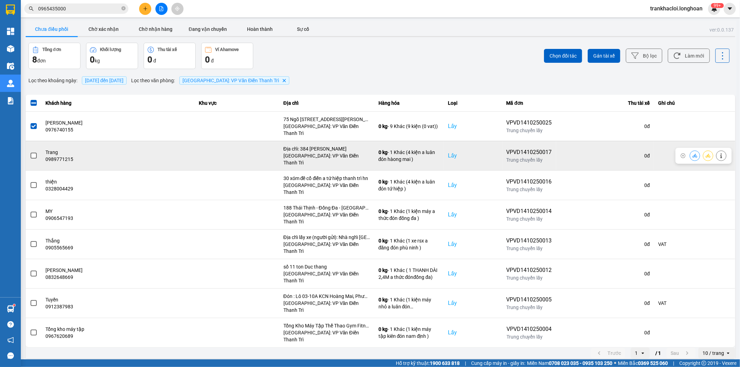
click at [34, 153] on span at bounding box center [34, 156] width 6 height 6
click at [30, 152] on input "checkbox" at bounding box center [30, 152] width 0 height 0
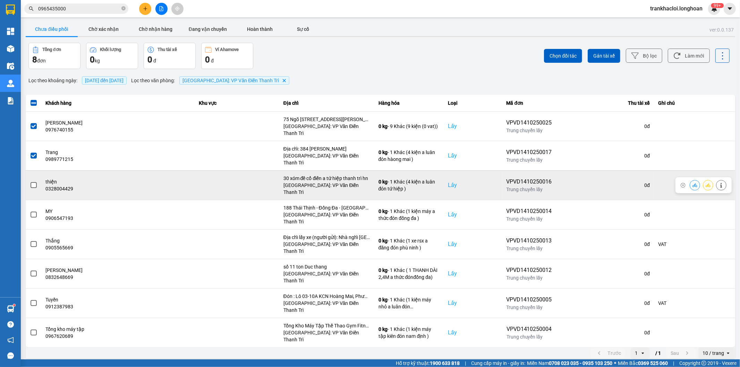
click at [33, 182] on span at bounding box center [34, 185] width 6 height 6
click at [30, 181] on input "checkbox" at bounding box center [30, 181] width 0 height 0
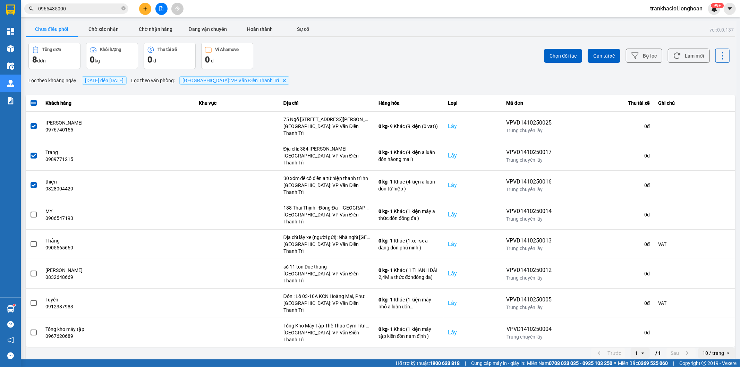
click at [707, 350] on div "10 / trang" at bounding box center [714, 353] width 22 height 7
click at [712, 290] on li "100 / trang" at bounding box center [717, 294] width 36 height 12
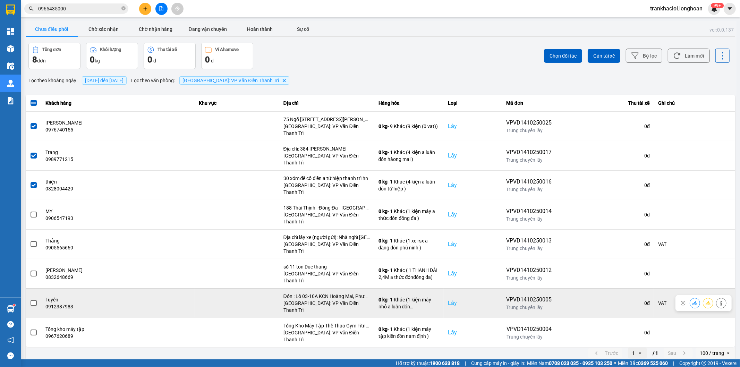
click at [35, 300] on span at bounding box center [34, 303] width 6 height 6
click at [30, 299] on input "checkbox" at bounding box center [30, 299] width 0 height 0
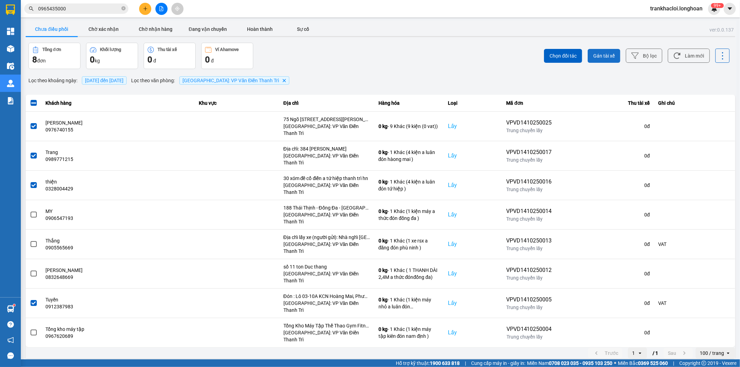
click at [598, 56] on span "Gán tài xế" at bounding box center [604, 55] width 22 height 7
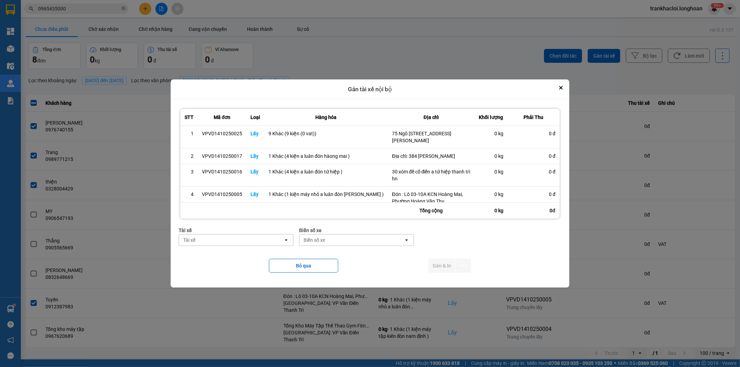
click at [271, 244] on div "Tài xế" at bounding box center [231, 240] width 104 height 11
type input "lợi"
click at [238, 253] on span "0384111247 - [PERSON_NAME]" at bounding box center [221, 255] width 72 height 7
click at [324, 236] on div "Biển số xe" at bounding box center [351, 240] width 104 height 11
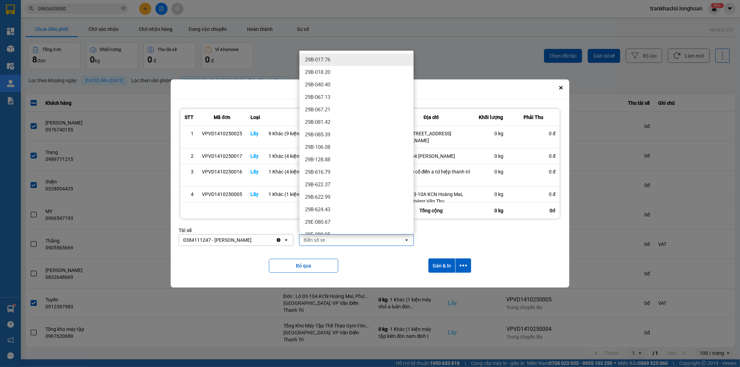
click at [292, 229] on div "Tài xế" at bounding box center [236, 231] width 115 height 8
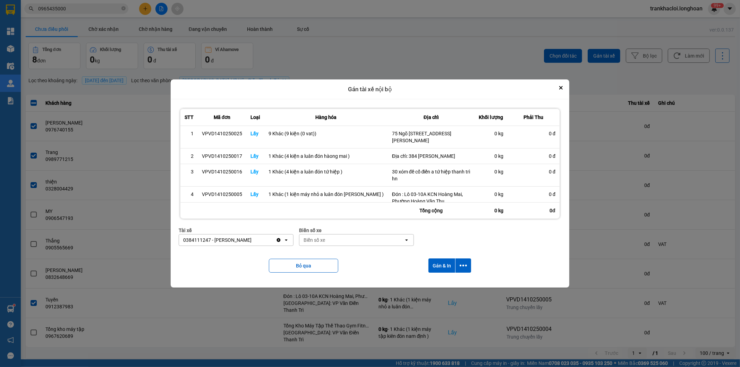
click at [314, 244] on div "Biển số xe" at bounding box center [351, 240] width 104 height 11
type input "36"
click at [316, 253] on span "29E-366.14" at bounding box center [317, 255] width 25 height 7
click at [460, 263] on icon "dialog" at bounding box center [463, 265] width 7 height 7
click at [442, 281] on span "Chỉ gán tài" at bounding box center [435, 284] width 23 height 7
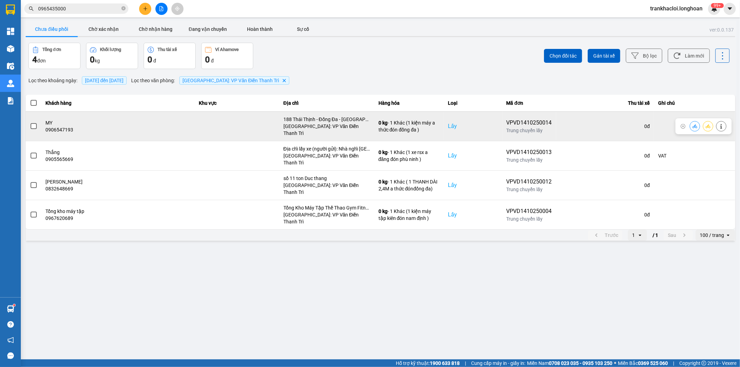
click at [31, 124] on span at bounding box center [34, 126] width 6 height 6
click at [30, 122] on input "checkbox" at bounding box center [30, 122] width 0 height 0
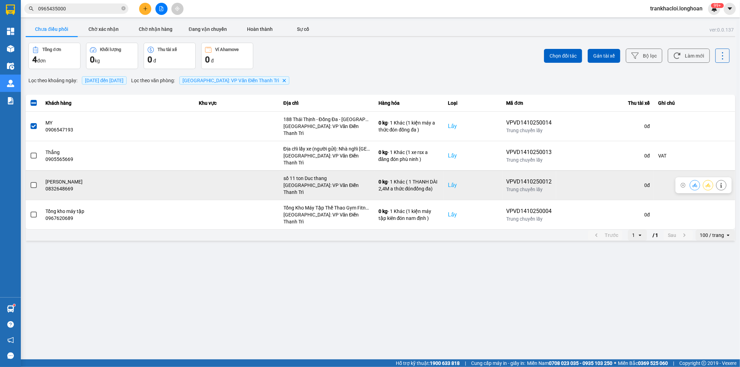
click at [35, 182] on span at bounding box center [34, 185] width 6 height 6
click at [30, 181] on input "checkbox" at bounding box center [30, 181] width 0 height 0
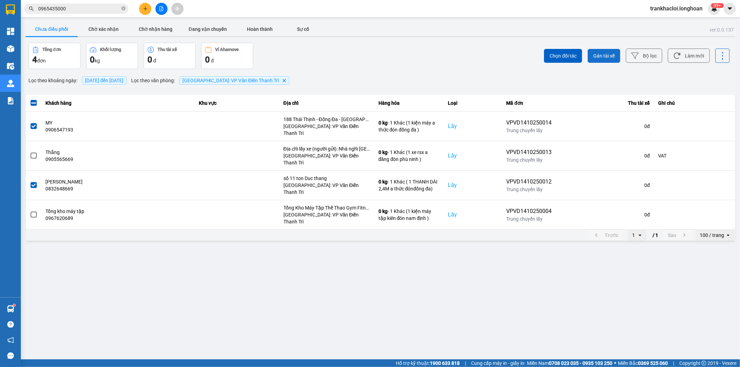
click at [607, 56] on span "Gán tài xế" at bounding box center [604, 55] width 22 height 7
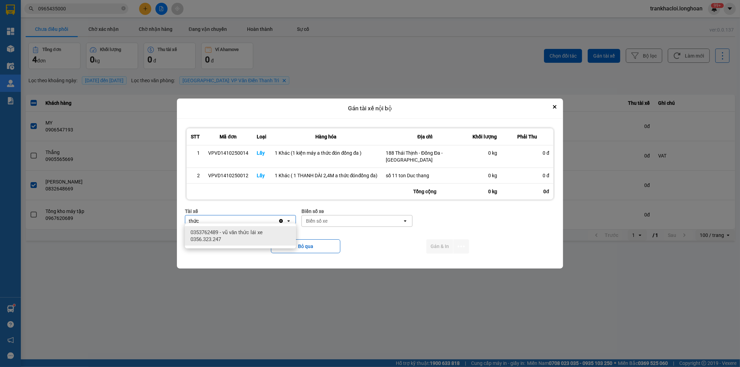
type input "thức"
click at [231, 241] on span "0353762489 - vũ văn thức lái xe 0356.323.247" at bounding box center [242, 236] width 103 height 14
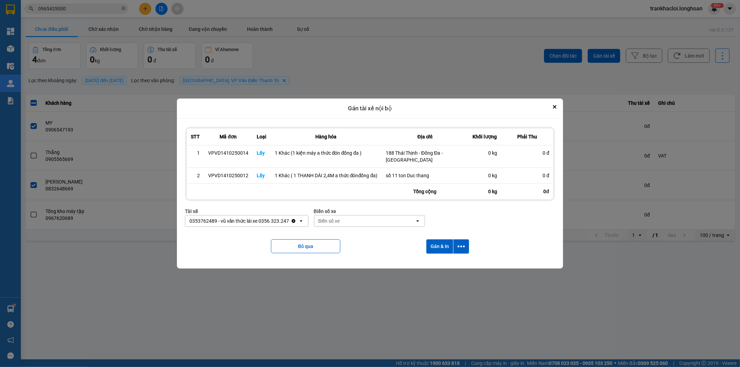
click at [359, 217] on div "Biển số xe" at bounding box center [364, 221] width 101 height 11
type input "65"
click at [352, 230] on div "29E-220.65" at bounding box center [368, 232] width 111 height 12
click at [463, 244] on icon "dialog" at bounding box center [461, 246] width 7 height 7
click at [434, 260] on span "Chỉ gán tài" at bounding box center [434, 262] width 23 height 7
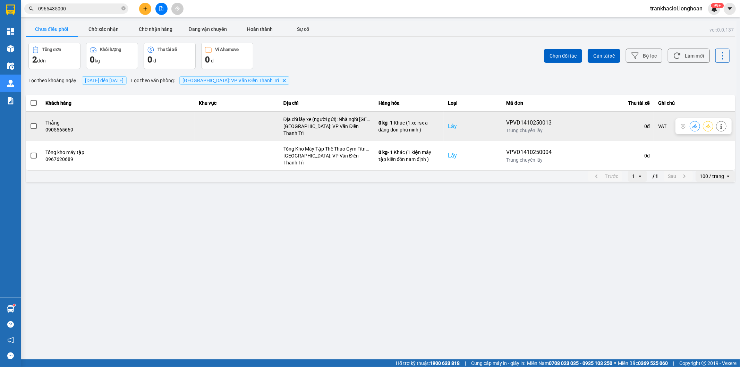
click at [35, 124] on span at bounding box center [34, 126] width 6 height 6
click at [30, 122] on input "checkbox" at bounding box center [30, 122] width 0 height 0
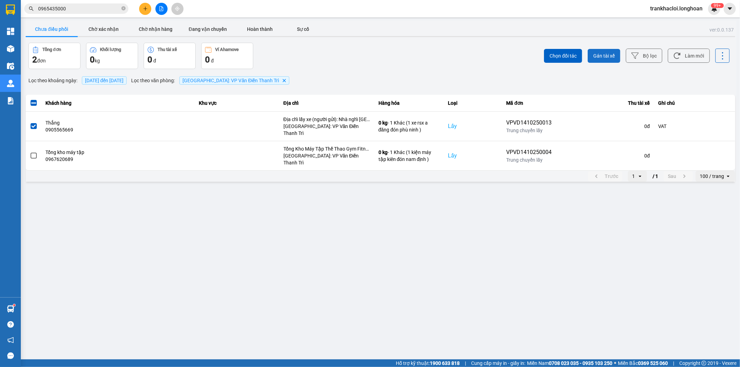
click at [595, 50] on button "Gán tài xế" at bounding box center [604, 56] width 33 height 14
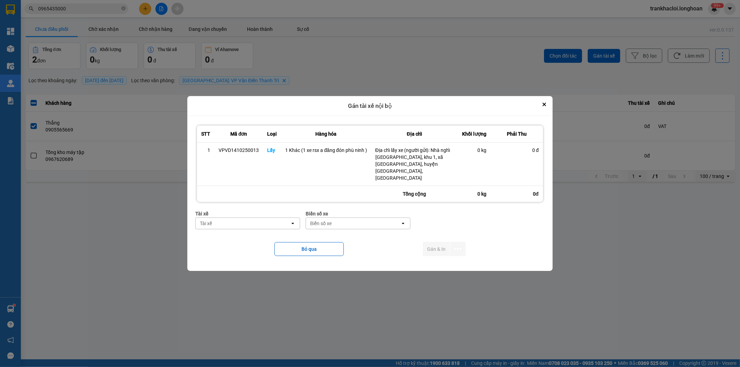
click at [263, 218] on div "Tài xế" at bounding box center [243, 223] width 94 height 11
type input "d"
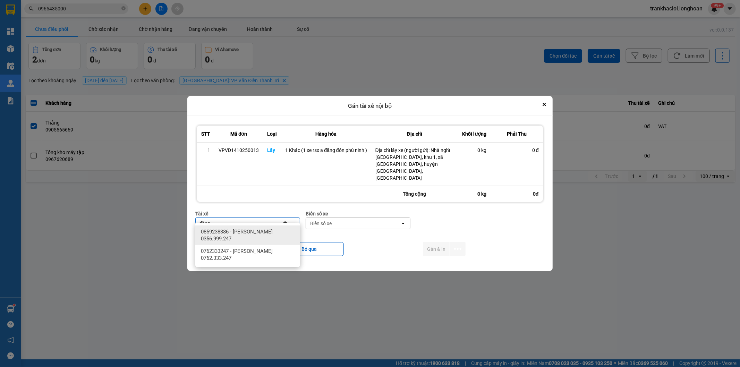
type input "đăng"
click at [260, 232] on span "0859238386 - [PERSON_NAME] 0356.999.247" at bounding box center [249, 235] width 96 height 14
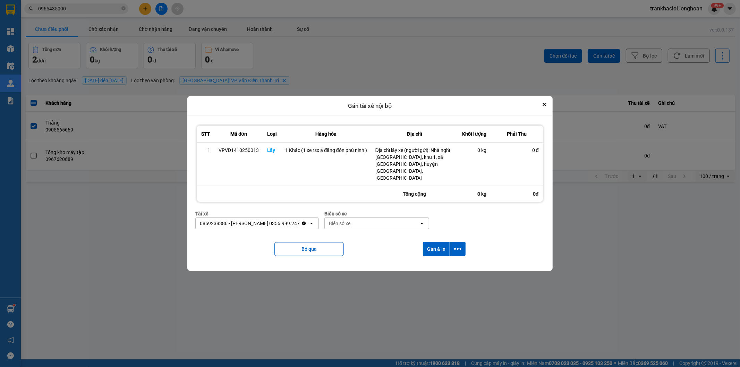
click at [344, 220] on div "Biển số xe" at bounding box center [340, 223] width 22 height 7
type input "33"
click at [344, 242] on span "29E-216.33" at bounding box center [340, 244] width 25 height 7
click at [451, 242] on button "dialog" at bounding box center [458, 249] width 16 height 14
click at [428, 262] on span "Chỉ gán tài" at bounding box center [430, 261] width 23 height 7
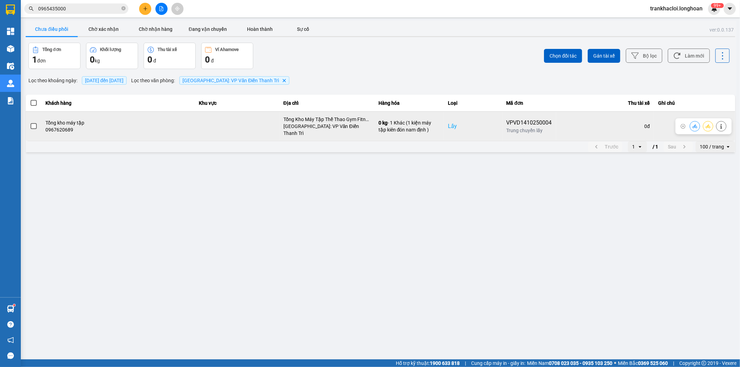
click at [34, 123] on span at bounding box center [34, 126] width 6 height 6
click at [30, 122] on input "checkbox" at bounding box center [30, 122] width 0 height 0
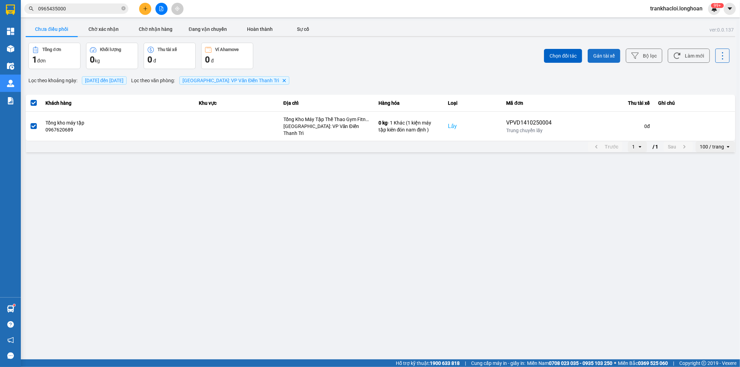
click at [600, 57] on span "Gán tài xế" at bounding box center [604, 55] width 22 height 7
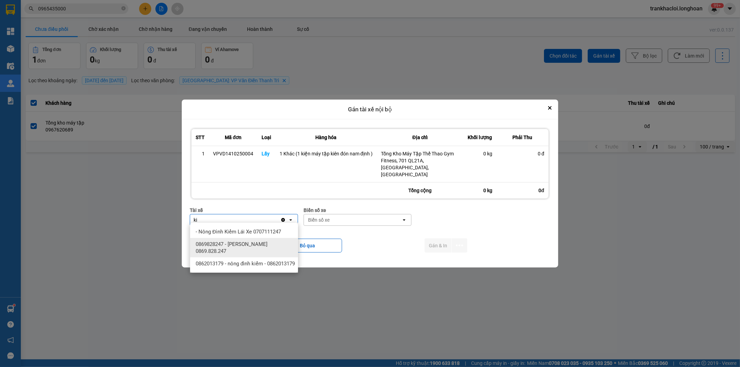
type input "ki"
click at [263, 244] on span "0869828247 - [PERSON_NAME] 0869.828.247" at bounding box center [246, 248] width 100 height 14
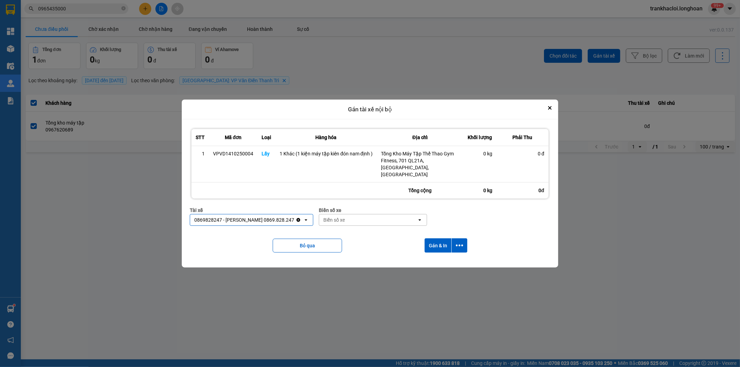
click at [345, 217] on div "Biển số xe" at bounding box center [368, 219] width 98 height 11
type input "83"
click at [340, 268] on span "29E-378.83" at bounding box center [329, 269] width 25 height 7
click at [455, 240] on button "dialog" at bounding box center [460, 245] width 16 height 14
click at [427, 262] on span "Chỉ gán tài" at bounding box center [432, 261] width 23 height 7
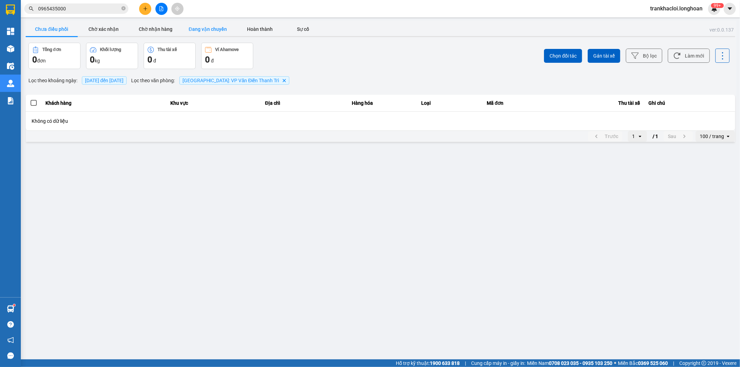
click at [217, 26] on button "Đang vận chuyển" at bounding box center [208, 29] width 52 height 14
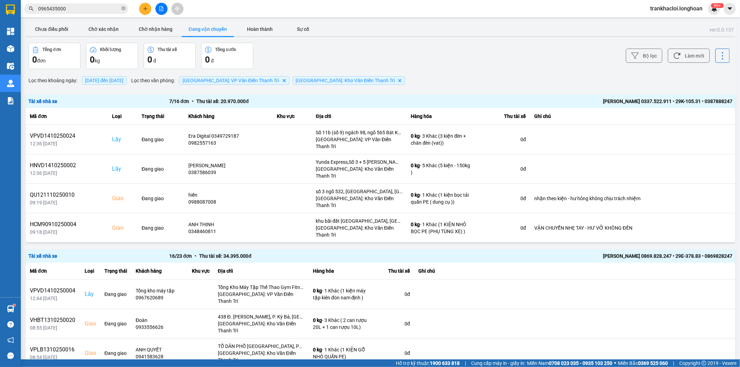
click at [115, 80] on span "[DATE] đến [DATE]" at bounding box center [104, 81] width 39 height 6
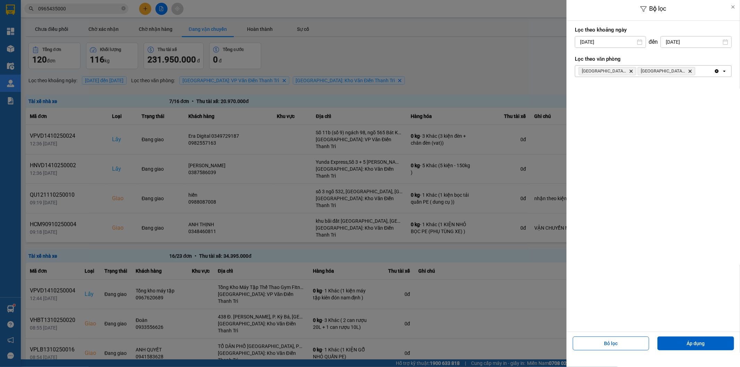
click at [607, 42] on input "14/10/2025" at bounding box center [610, 41] width 70 height 11
click at [579, 62] on icon "Arrow Left" at bounding box center [578, 59] width 8 height 8
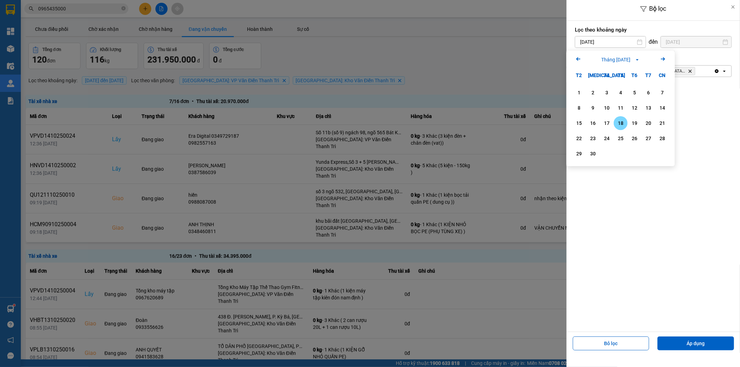
click at [619, 121] on div "18" at bounding box center [621, 123] width 10 height 8
type input "18/09/2025"
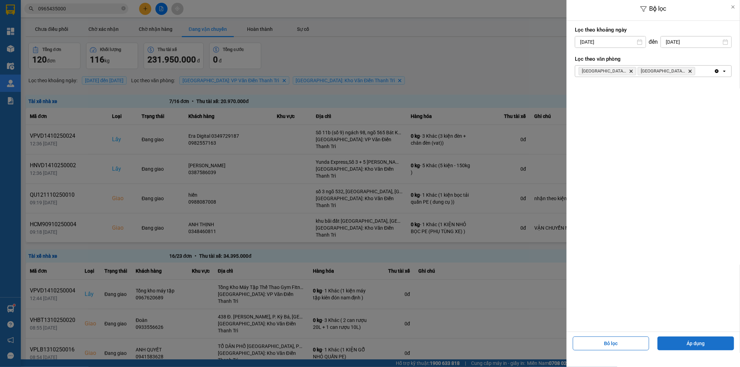
click at [692, 346] on button "Áp dụng" at bounding box center [696, 344] width 77 height 14
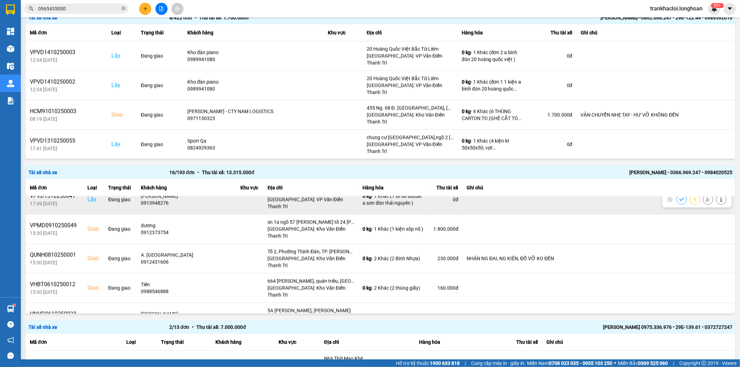
scroll to position [266, 0]
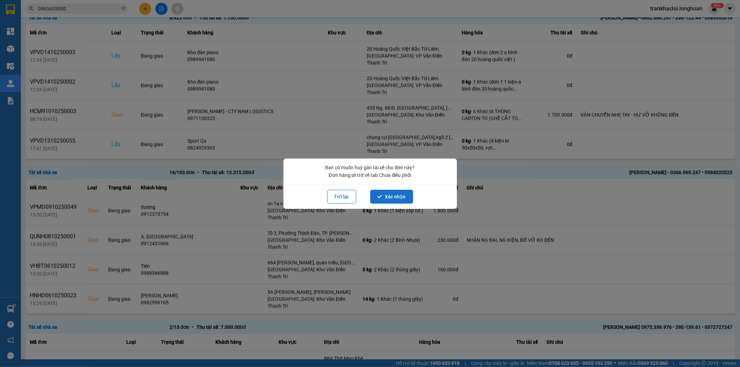
click at [382, 194] on icon "dialog" at bounding box center [380, 196] width 5 height 5
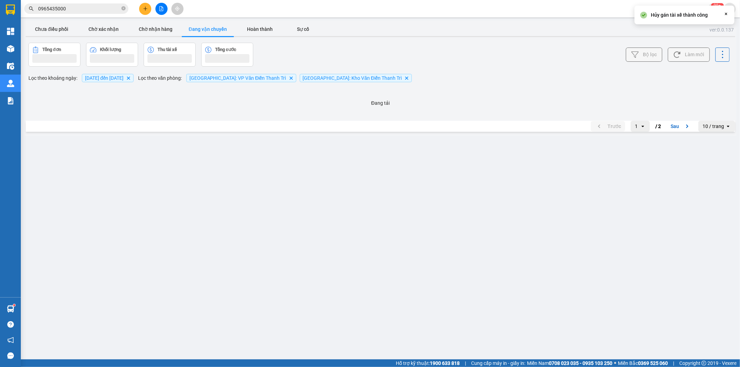
scroll to position [0, 0]
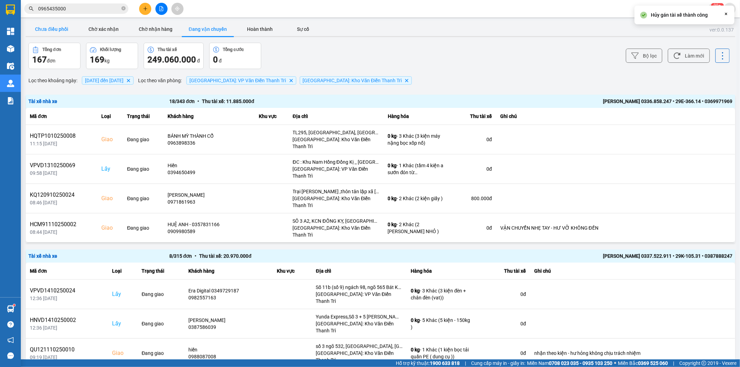
click at [61, 30] on button "Chưa điều phối" at bounding box center [52, 29] width 52 height 14
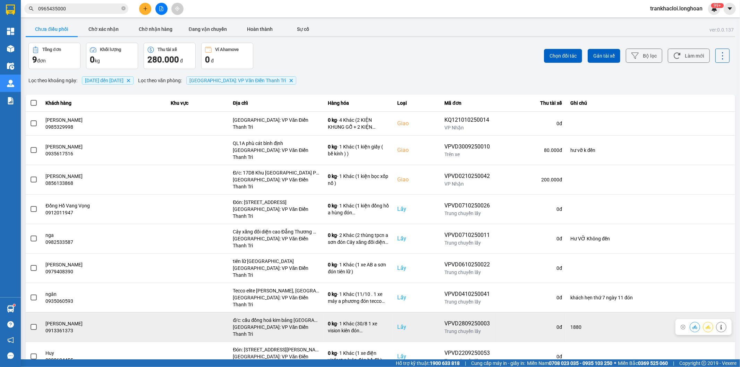
click at [33, 323] on label at bounding box center [34, 327] width 8 height 8
click at [30, 323] on input "checkbox" at bounding box center [30, 323] width 0 height 0
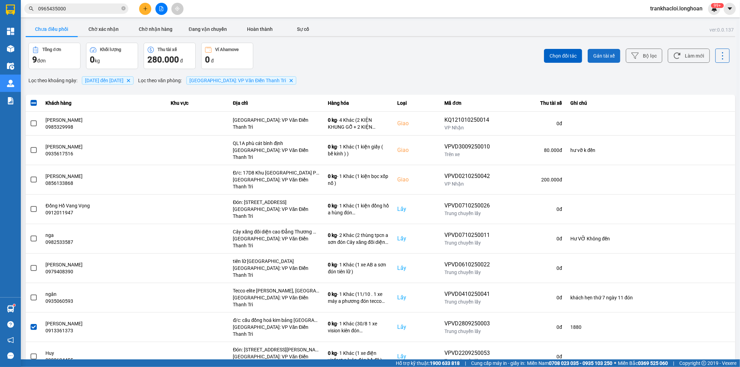
click at [607, 58] on span "Gán tài xế" at bounding box center [604, 55] width 22 height 7
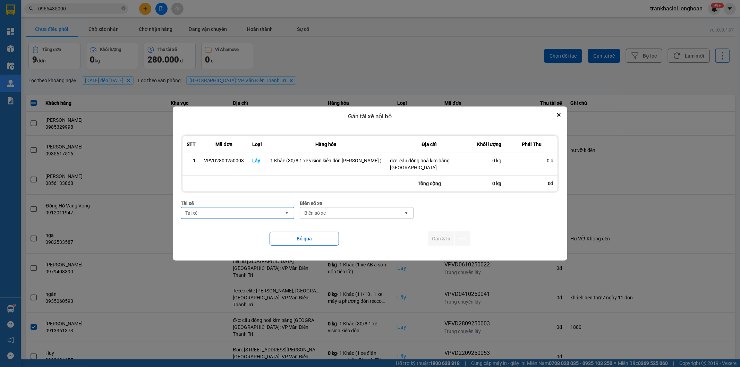
click at [244, 213] on div "Tài xế" at bounding box center [232, 213] width 103 height 11
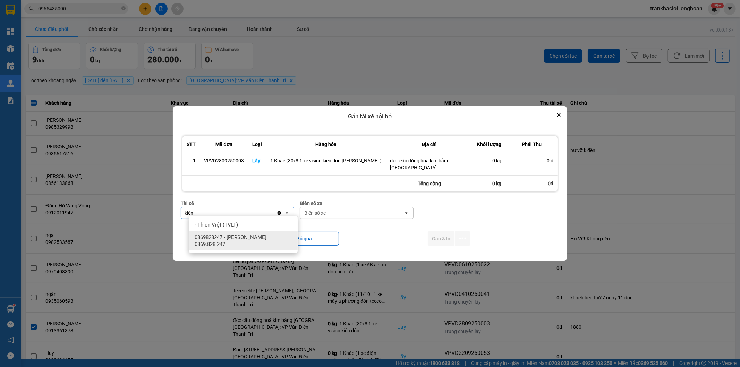
type input "kiên"
click at [253, 238] on span "0869828247 - [PERSON_NAME] 0869.828.247" at bounding box center [245, 241] width 100 height 14
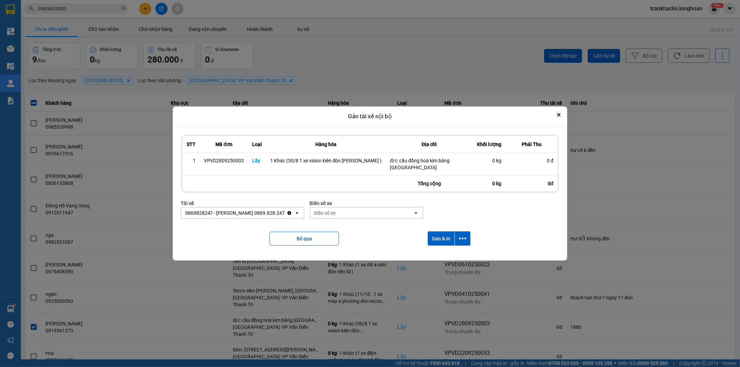
click at [350, 212] on div "Biển số xe" at bounding box center [361, 213] width 103 height 11
type input "83"
click at [334, 261] on span "29E-378.83" at bounding box center [328, 262] width 25 height 7
click at [460, 235] on icon "dialog" at bounding box center [462, 238] width 7 height 7
click at [431, 253] on span "Chỉ gán tài" at bounding box center [432, 254] width 23 height 7
